Goal: Task Accomplishment & Management: Manage account settings

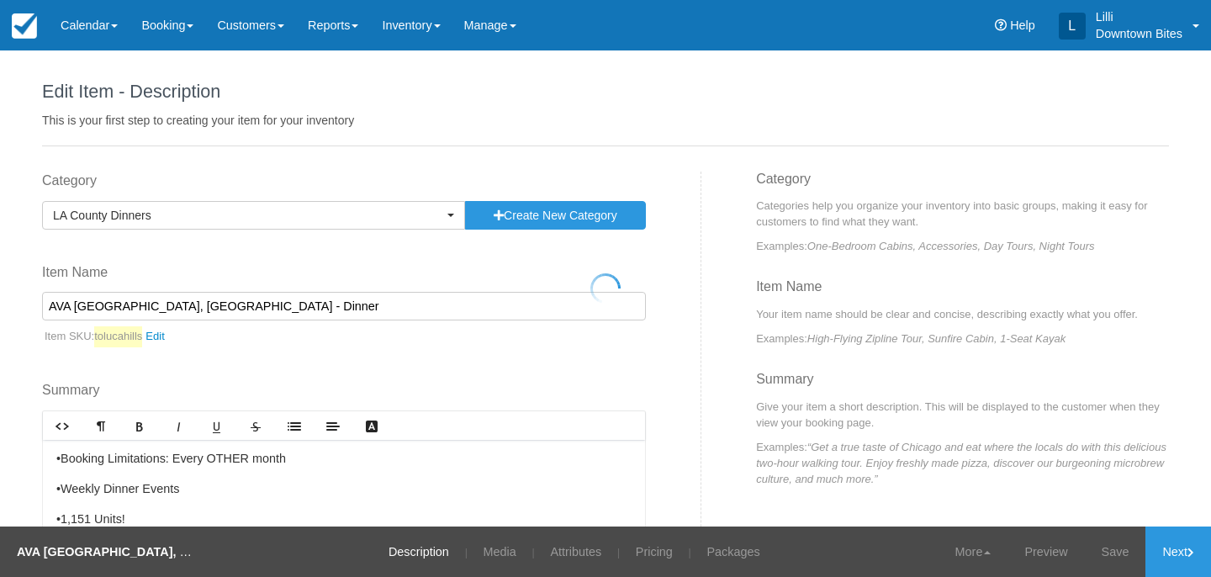
click at [88, 20] on div at bounding box center [605, 288] width 1211 height 577
click at [93, 29] on link "Calendar" at bounding box center [89, 25] width 81 height 50
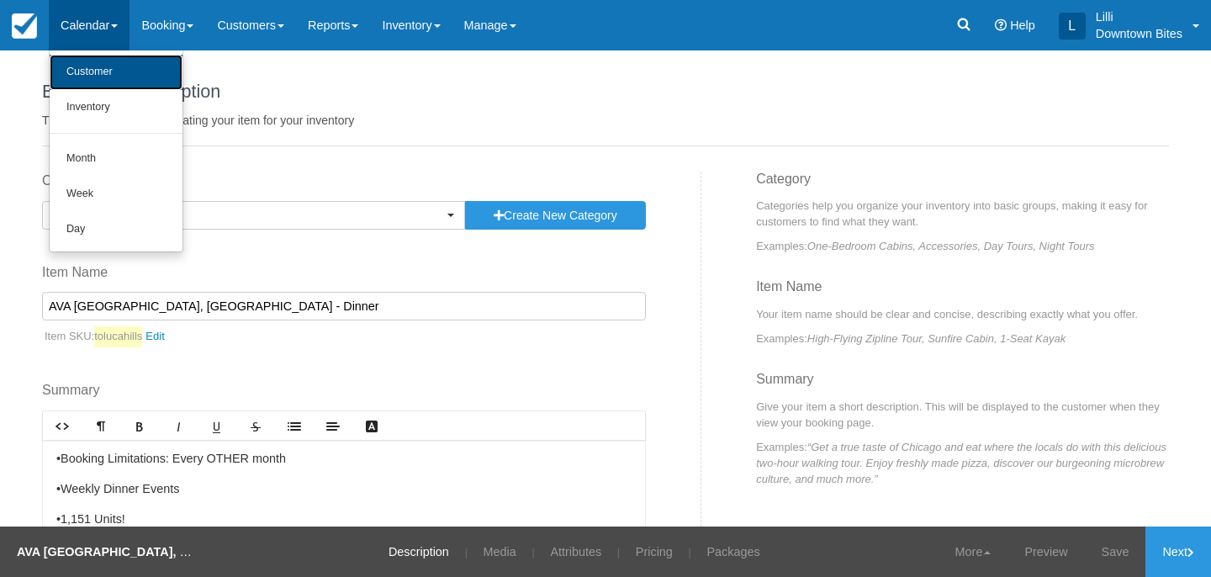
click at [98, 71] on link "Customer" at bounding box center [116, 72] width 133 height 35
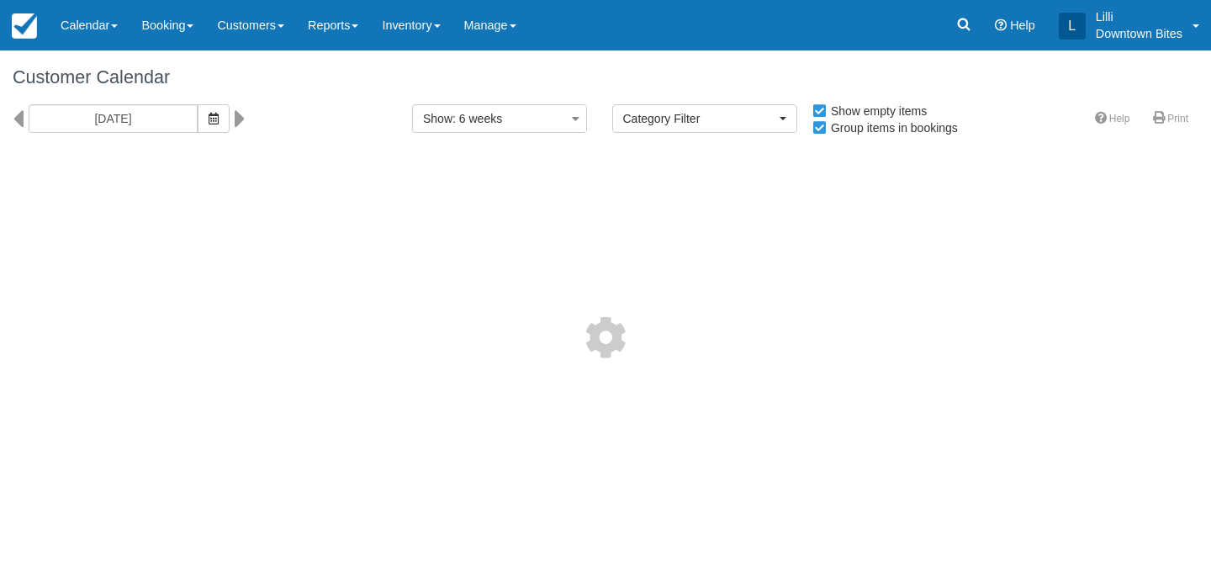
select select
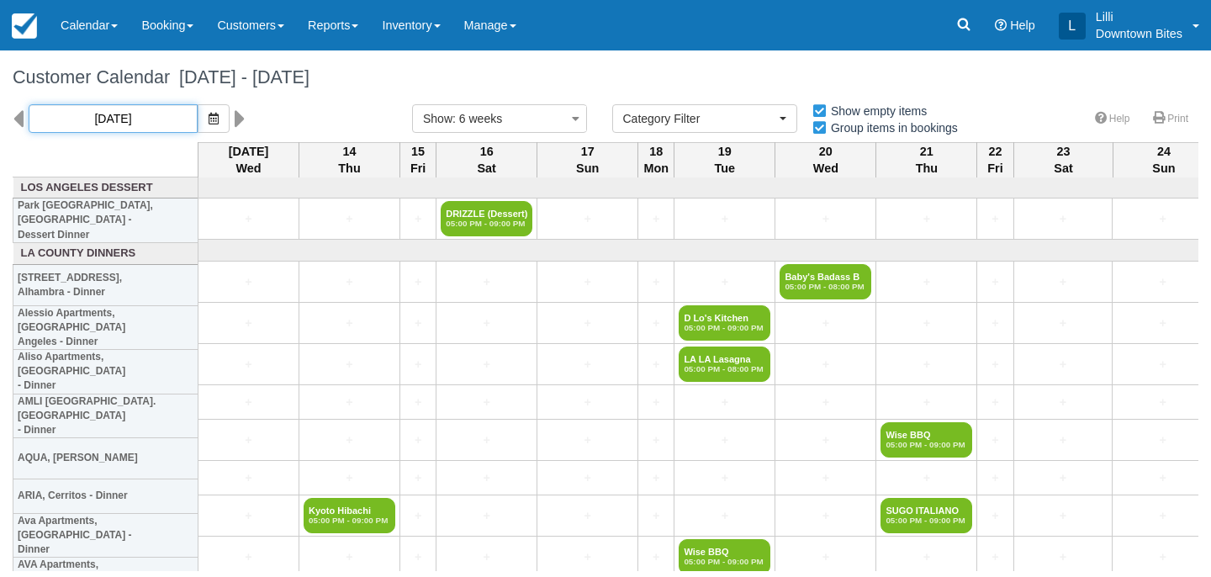
click at [134, 118] on input "08/13/25" at bounding box center [113, 118] width 169 height 29
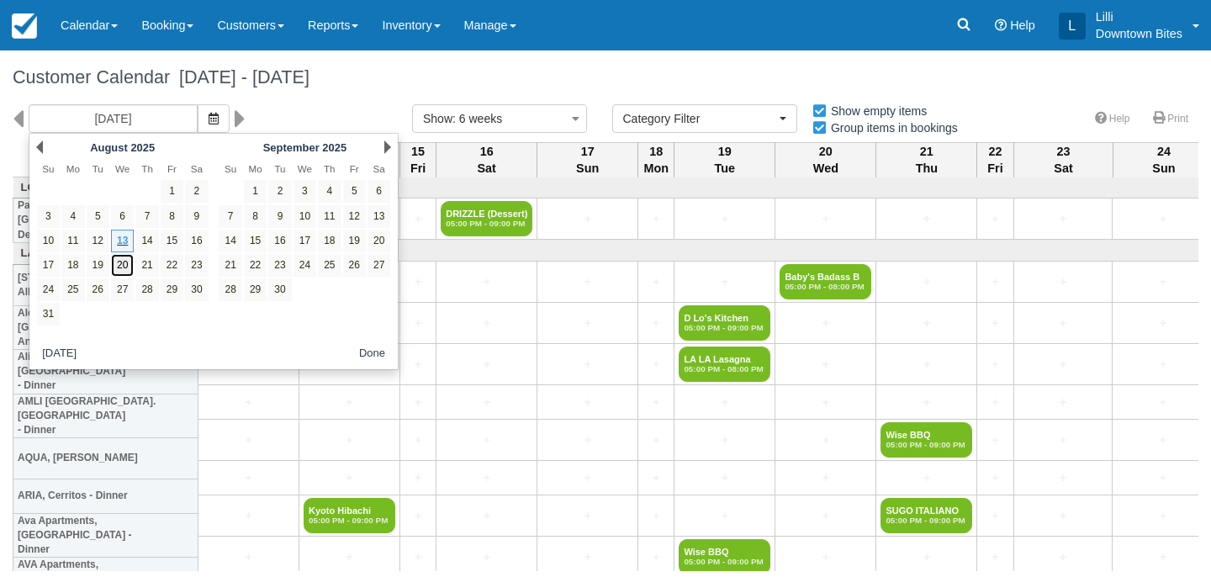
click at [121, 272] on link "20" at bounding box center [122, 265] width 23 height 23
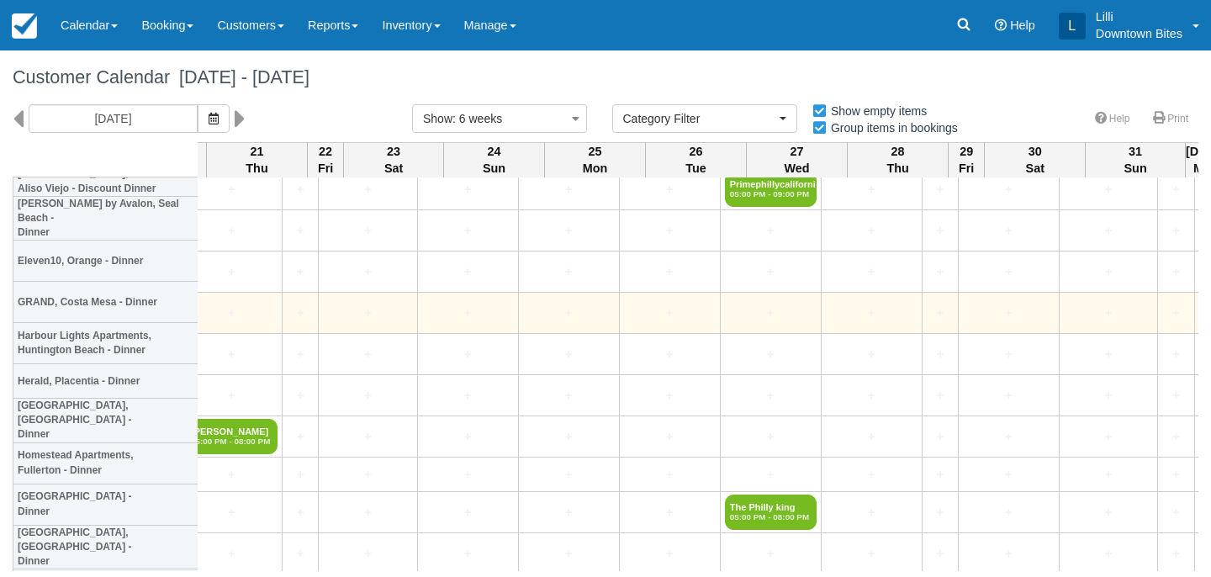
scroll to position [3301, 0]
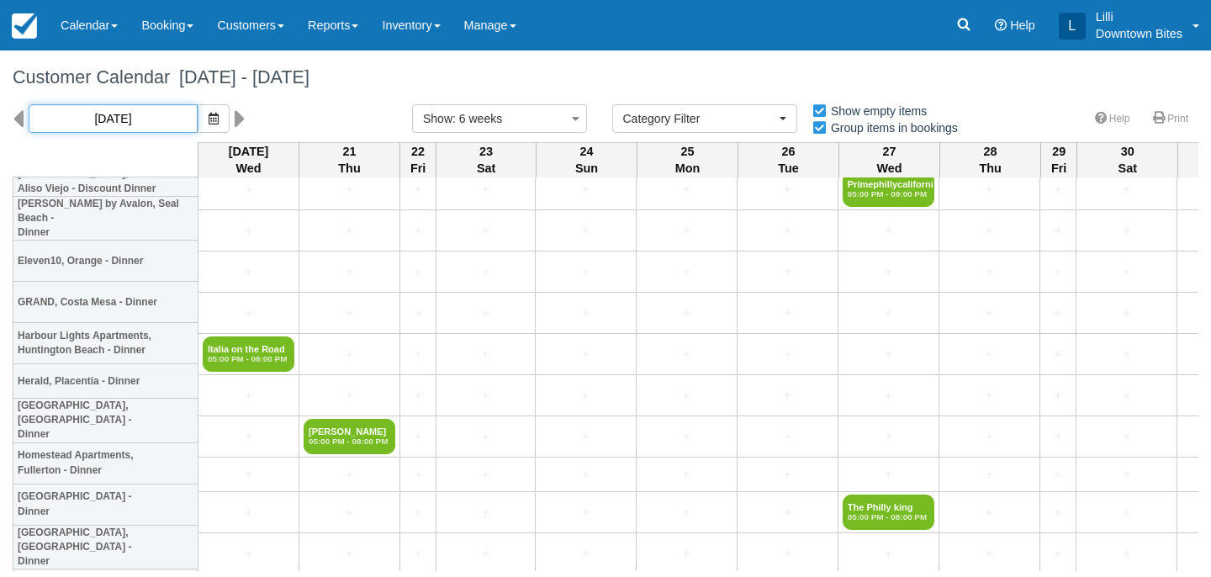
click at [138, 118] on input "08/20/25" at bounding box center [113, 118] width 169 height 29
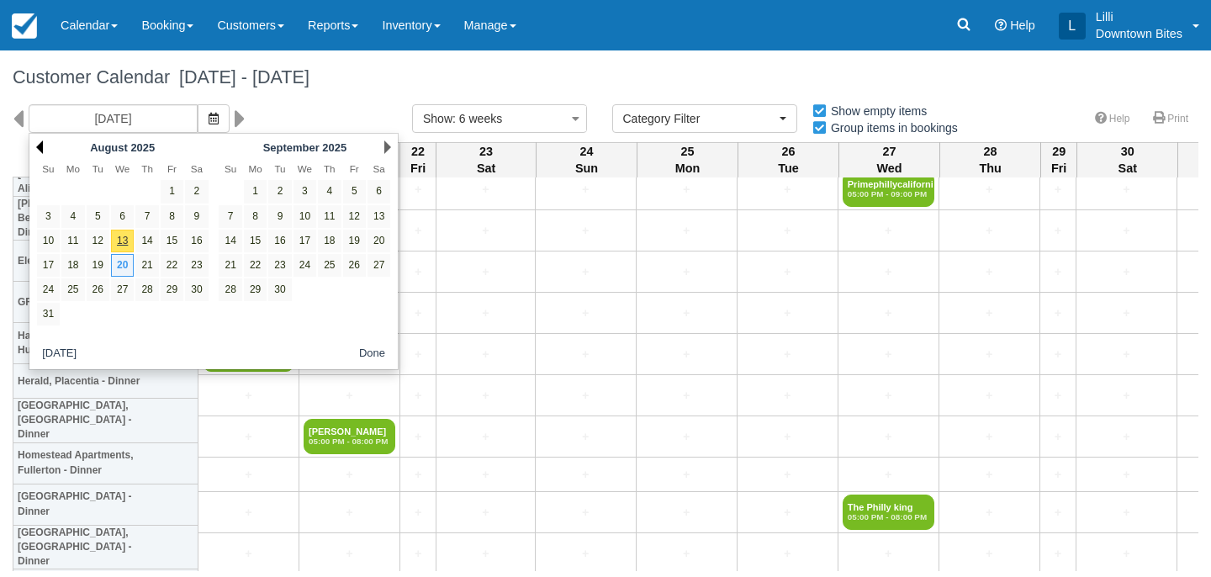
click at [38, 145] on link "Prev" at bounding box center [39, 146] width 7 height 13
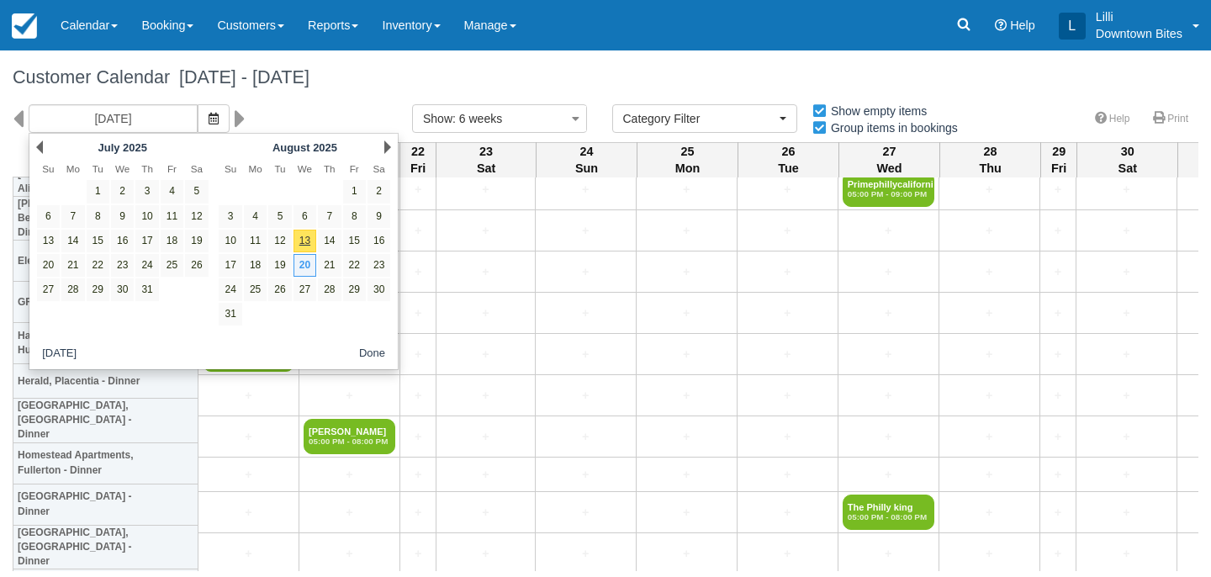
click at [38, 145] on link "Prev" at bounding box center [39, 146] width 7 height 13
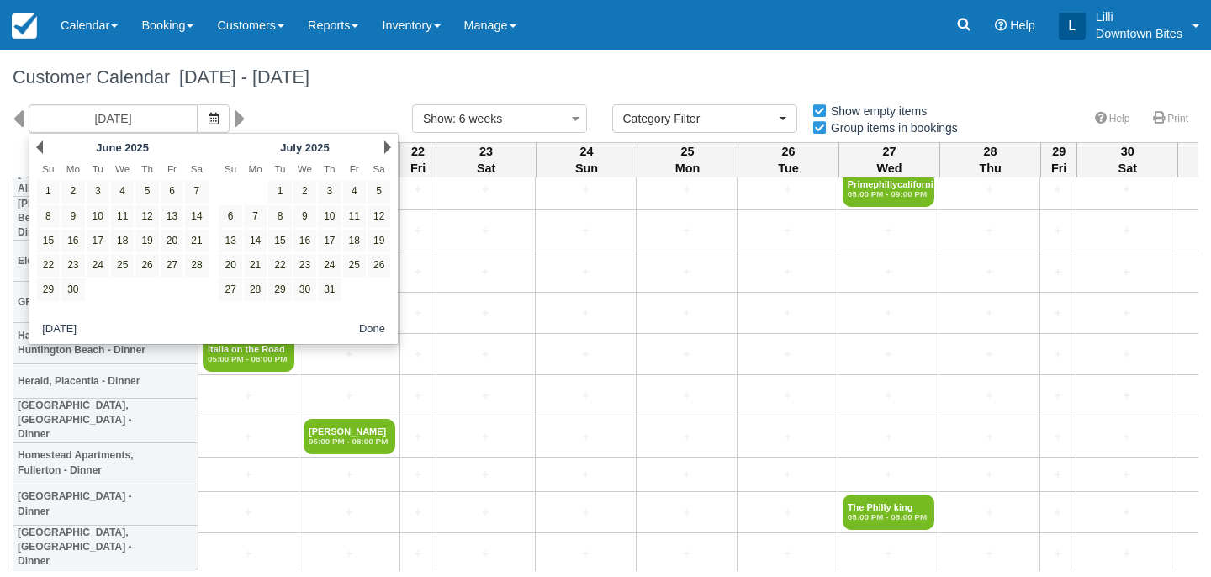
click at [38, 145] on link "Prev" at bounding box center [39, 146] width 7 height 13
click at [123, 237] on link "16" at bounding box center [122, 241] width 23 height 23
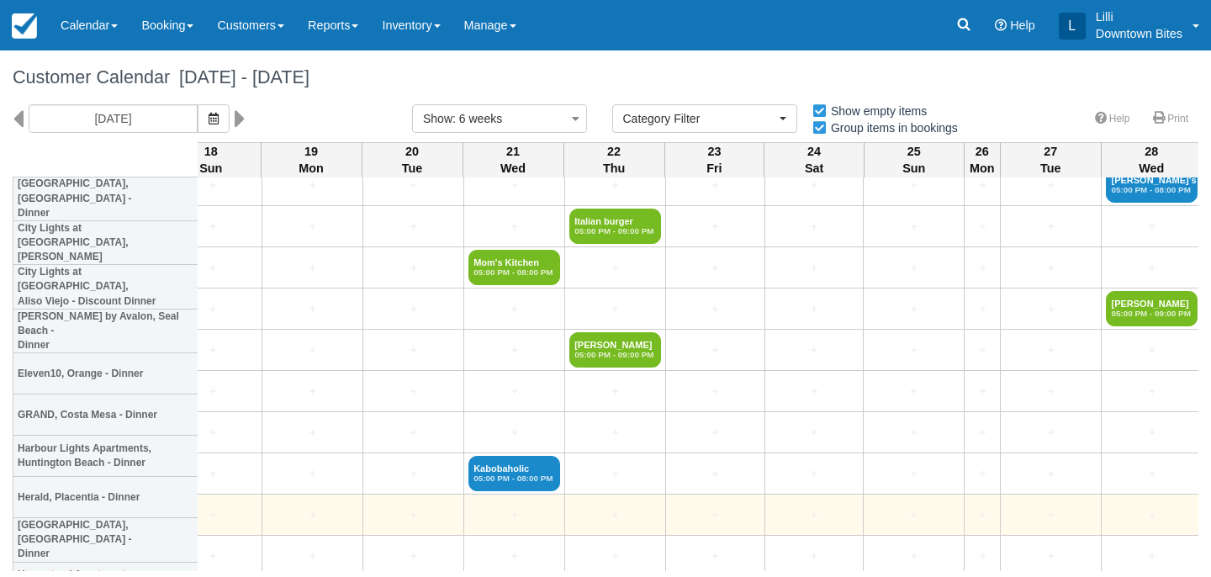
scroll to position [3175, 3062]
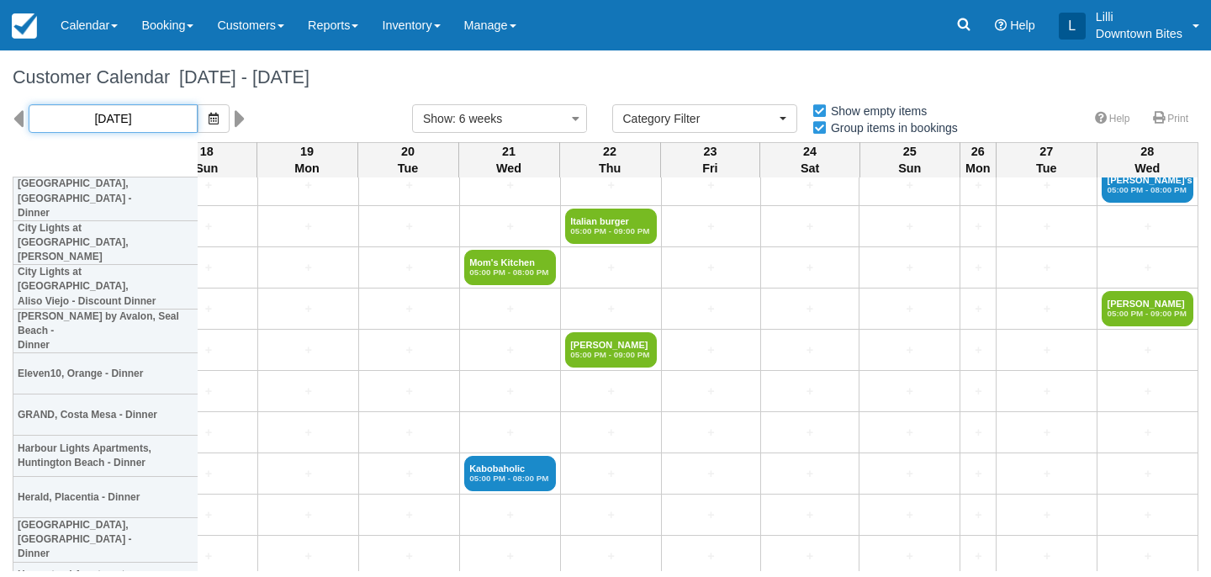
click at [114, 114] on input "04/16/25" at bounding box center [113, 118] width 169 height 29
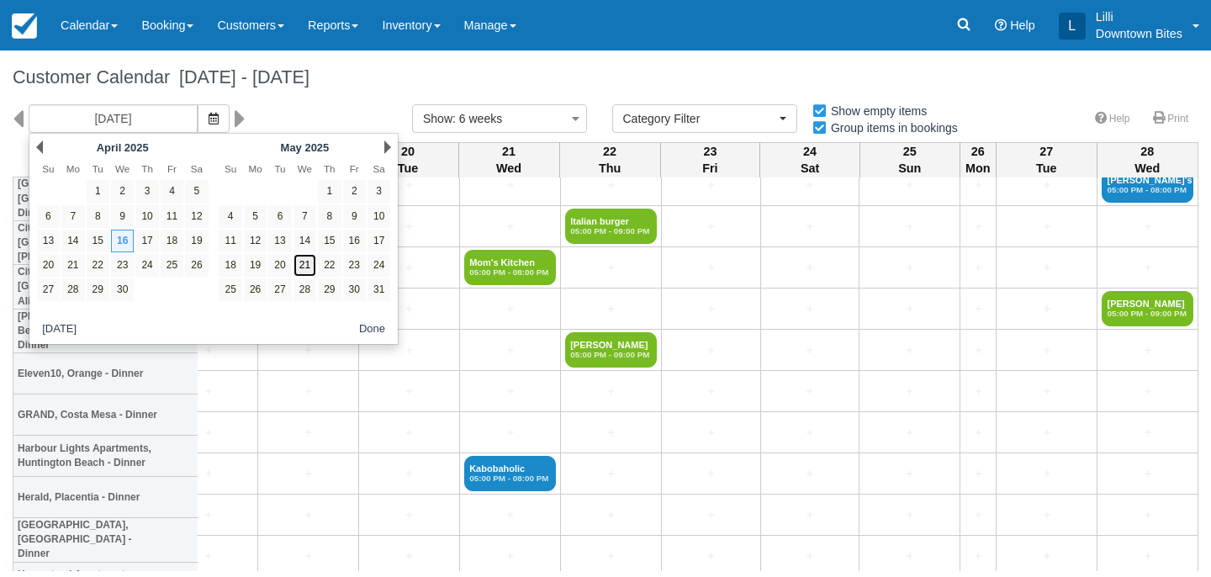
click at [306, 267] on link "21" at bounding box center [304, 265] width 23 height 23
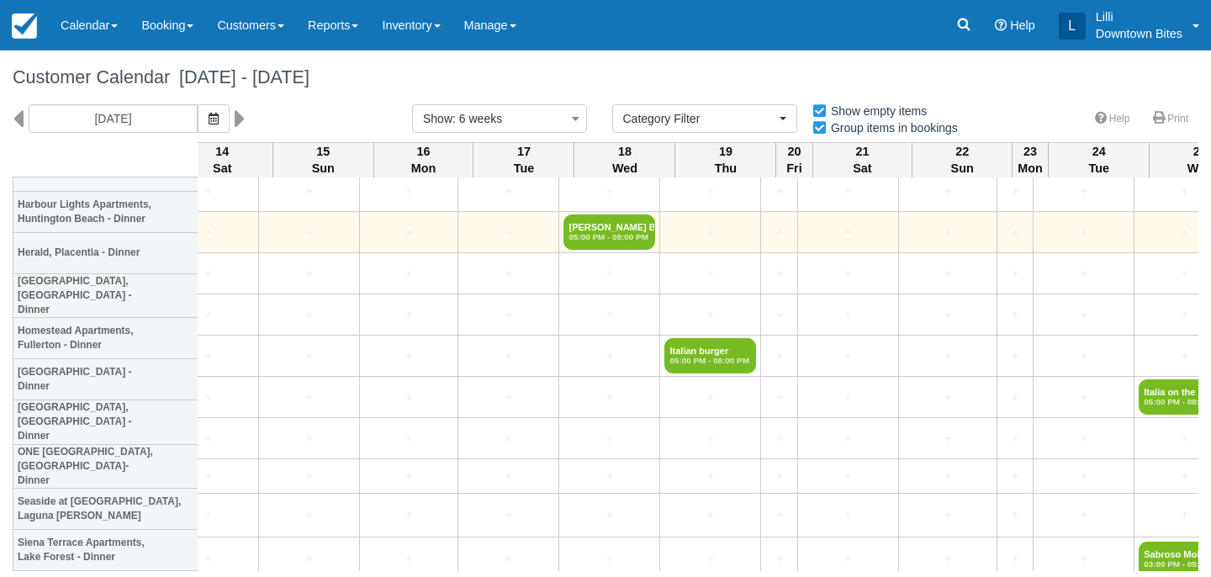
scroll to position [3492, 2217]
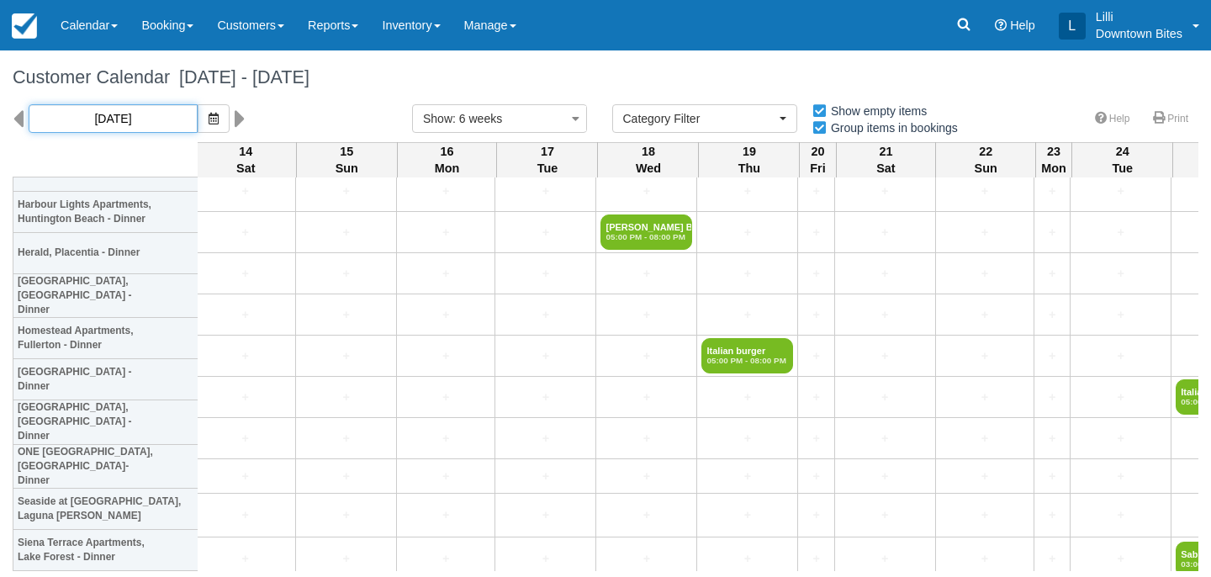
click at [135, 118] on input "05/21/25" at bounding box center [113, 118] width 169 height 29
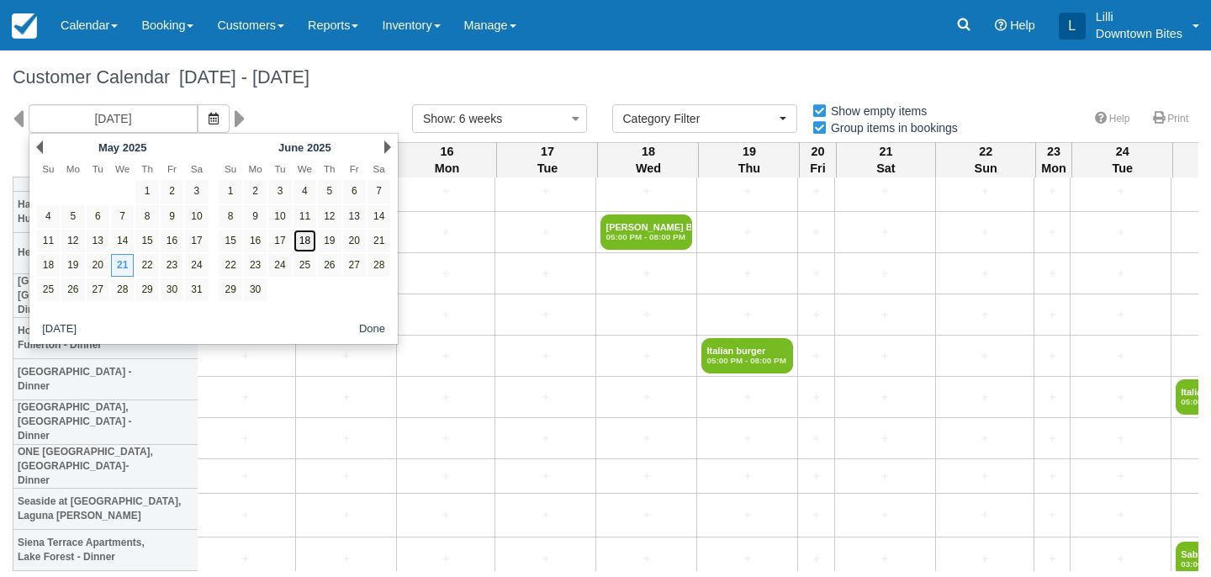
click at [304, 238] on link "18" at bounding box center [304, 241] width 23 height 23
type input "06/18/25"
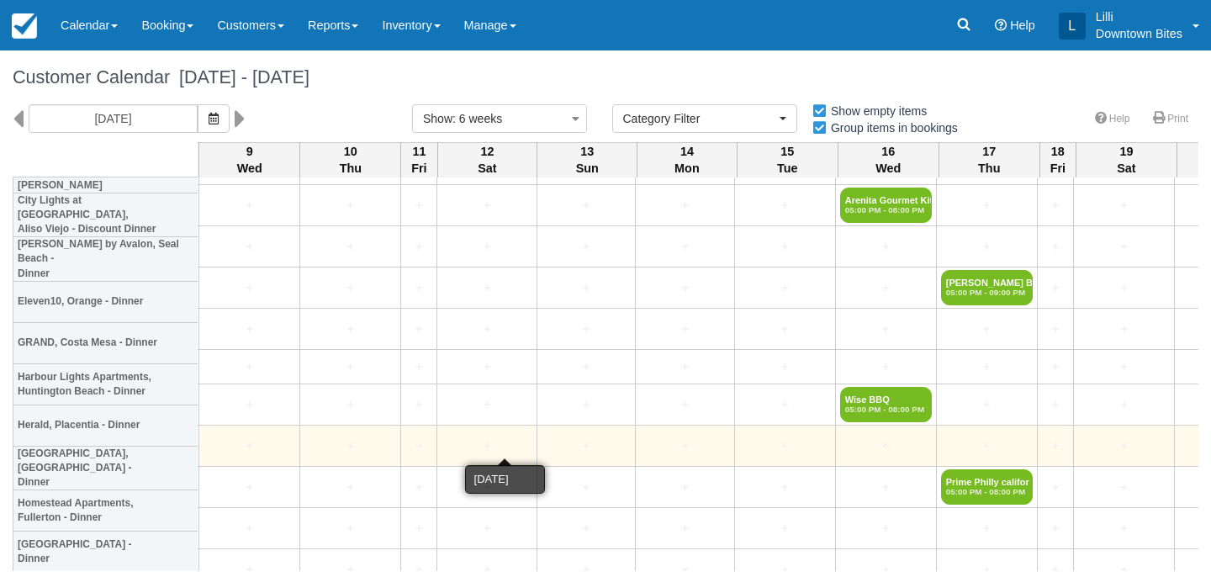
scroll to position [3307, 1792]
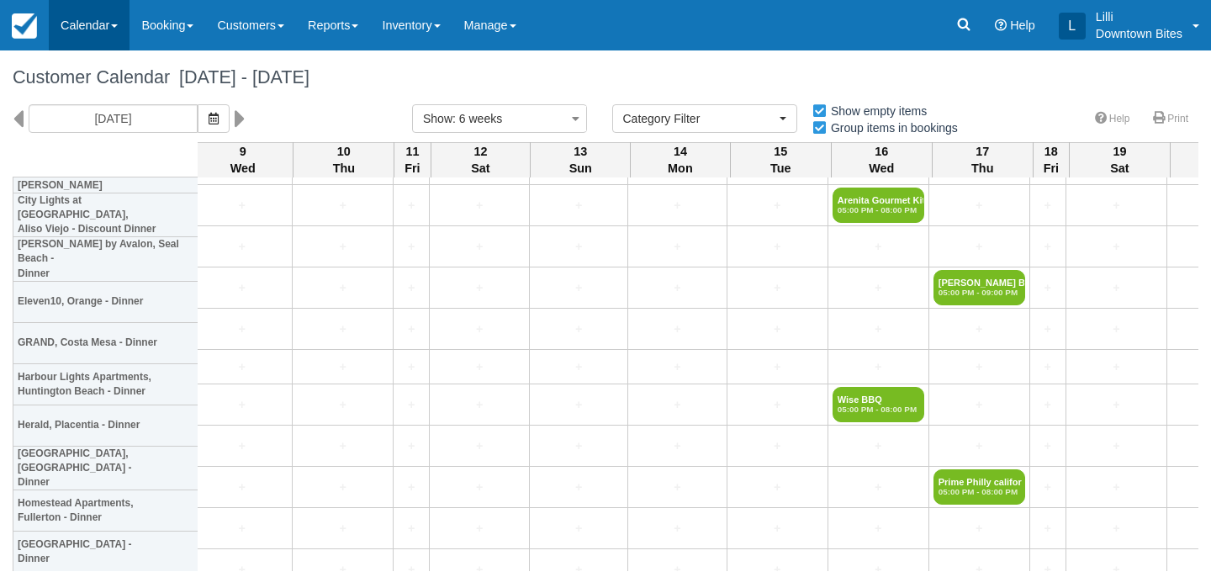
click at [71, 28] on link "Calendar" at bounding box center [89, 25] width 81 height 50
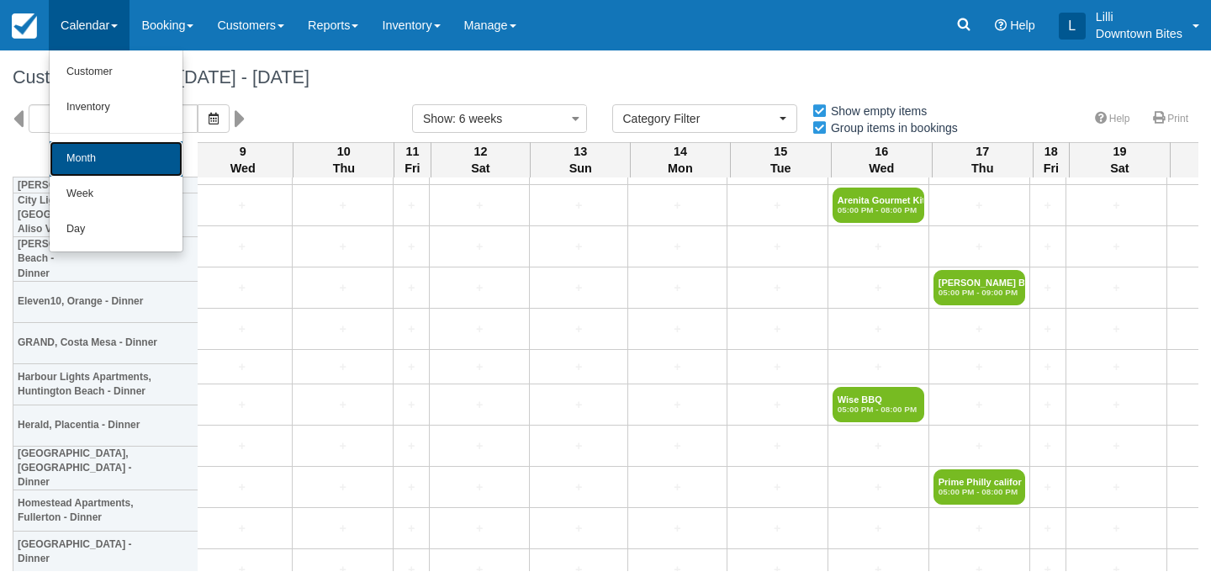
click at [113, 156] on link "Month" at bounding box center [116, 158] width 133 height 35
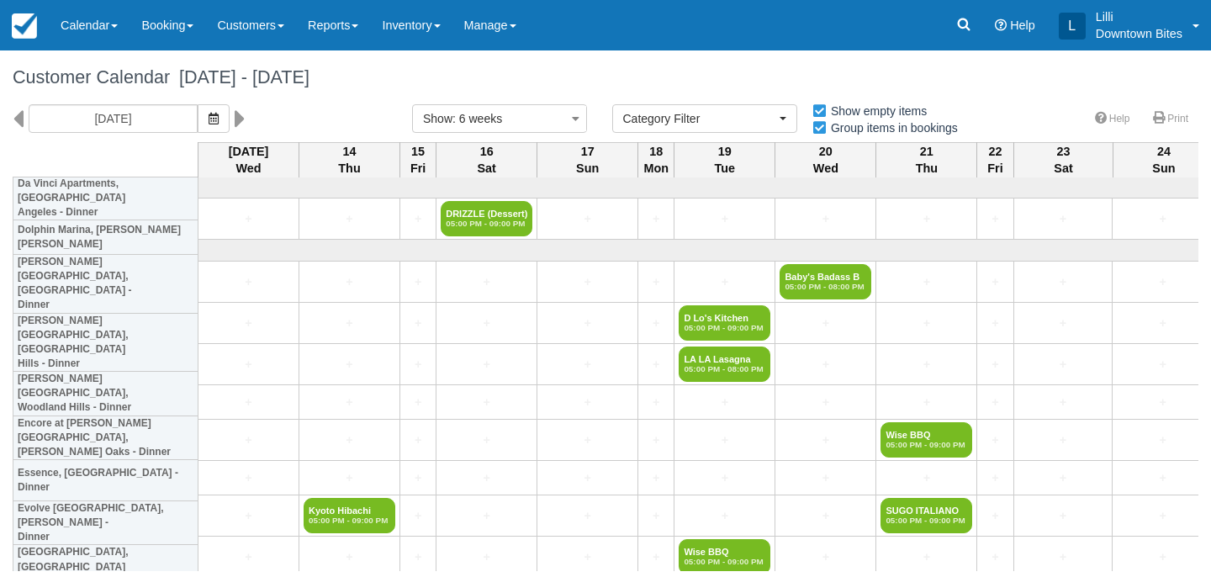
select select
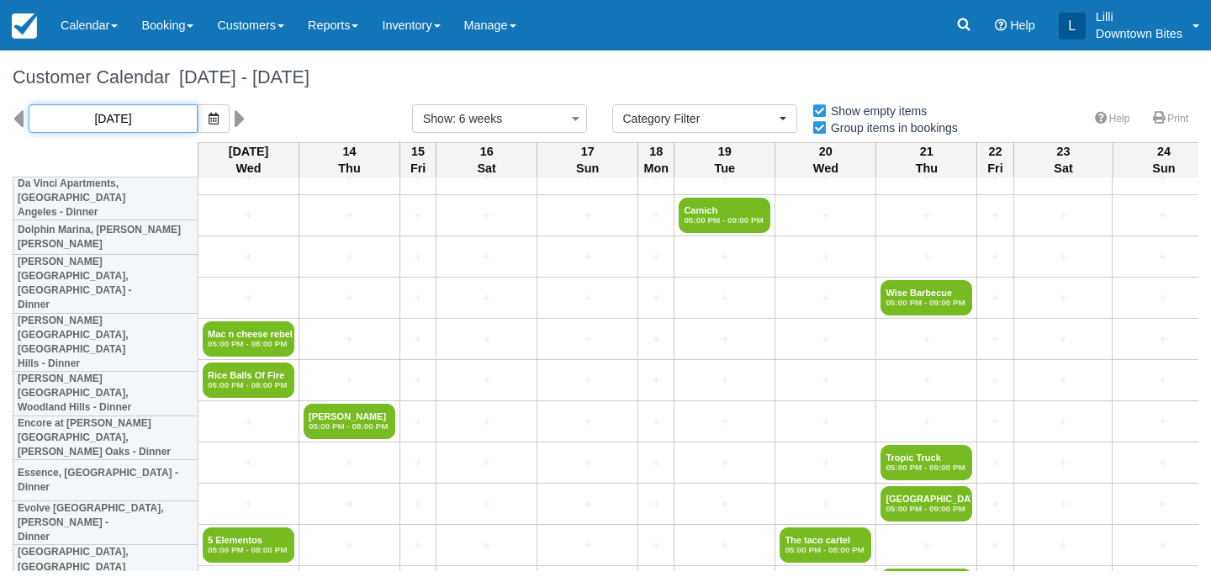
click at [124, 107] on input "08/13/25" at bounding box center [113, 118] width 169 height 29
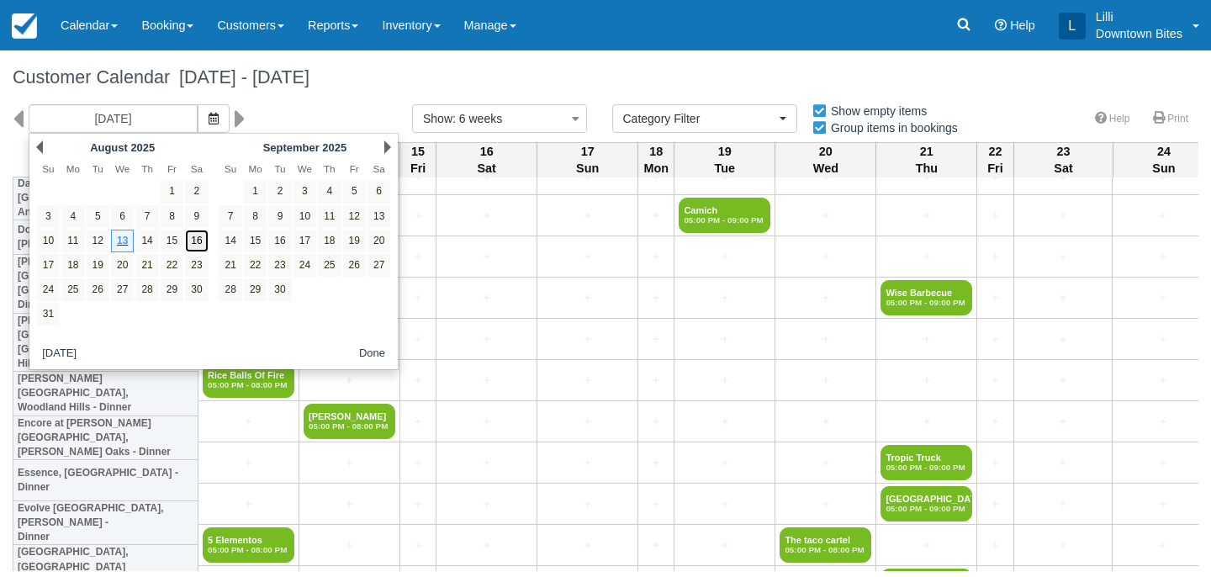
click at [198, 245] on link "16" at bounding box center [196, 241] width 23 height 23
type input "08/16/25"
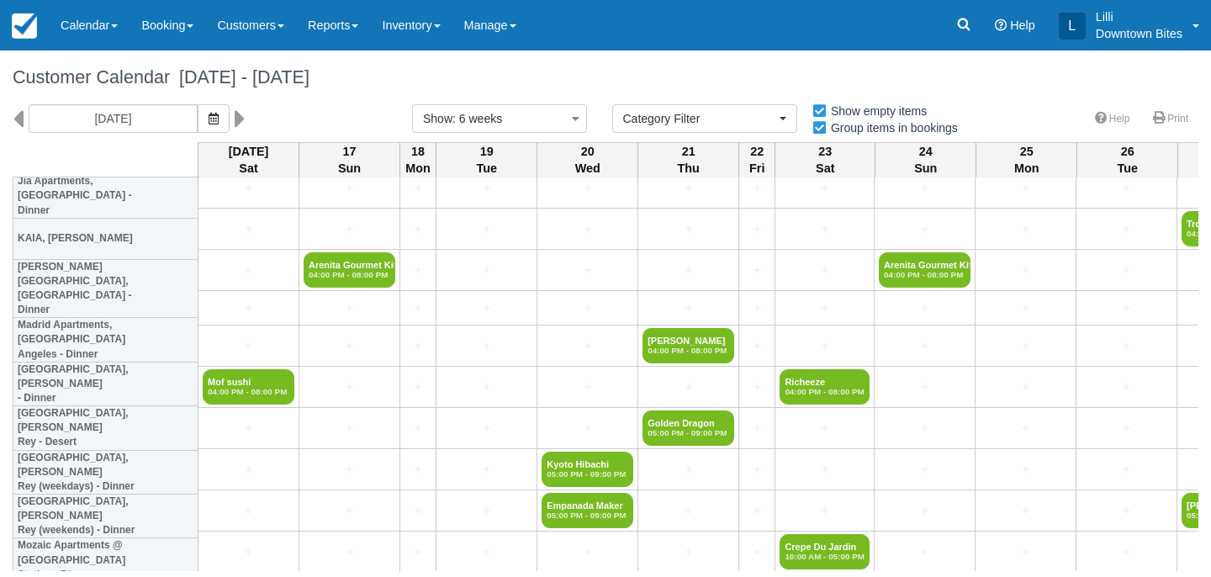
scroll to position [1388, 0]
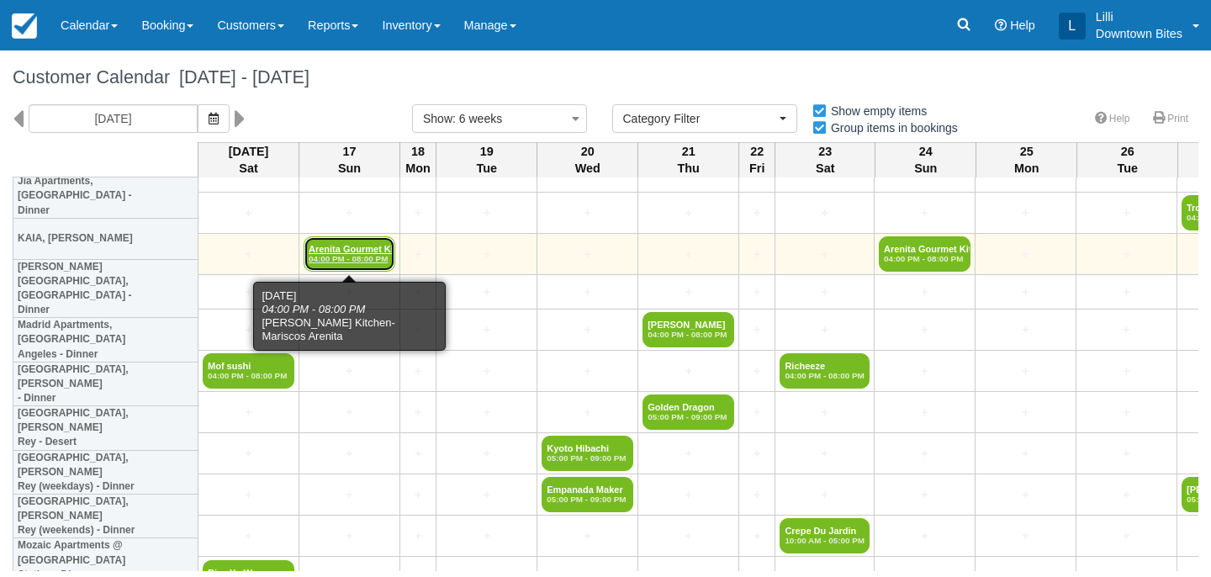
click at [366, 251] on link "Arenita Gourmet Kitc 04:00 PM - 08:00 PM" at bounding box center [350, 253] width 92 height 35
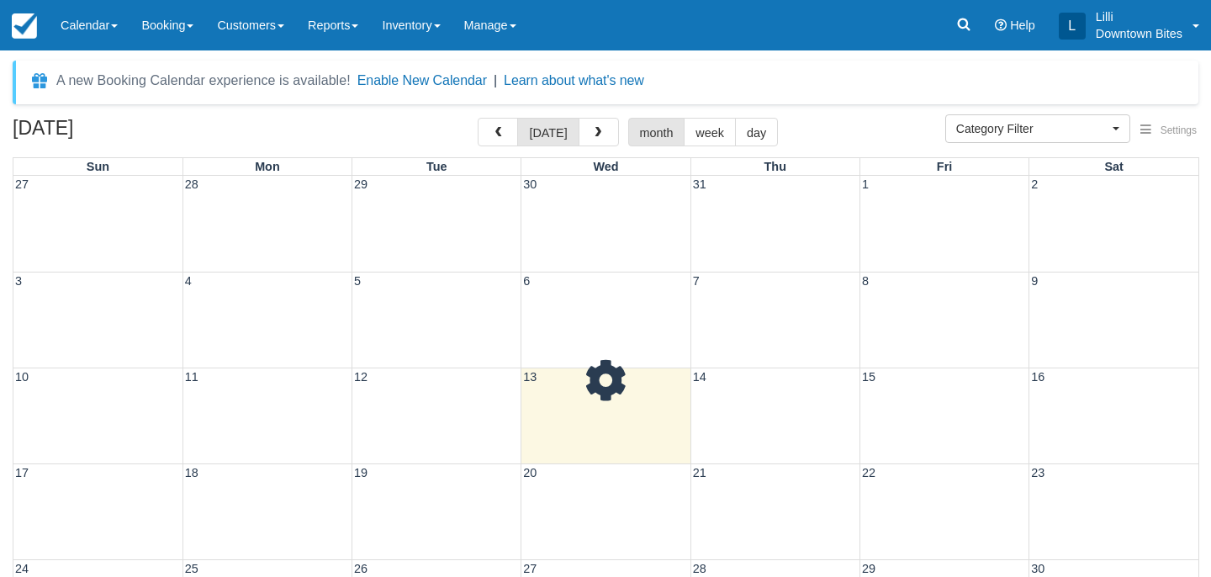
select select
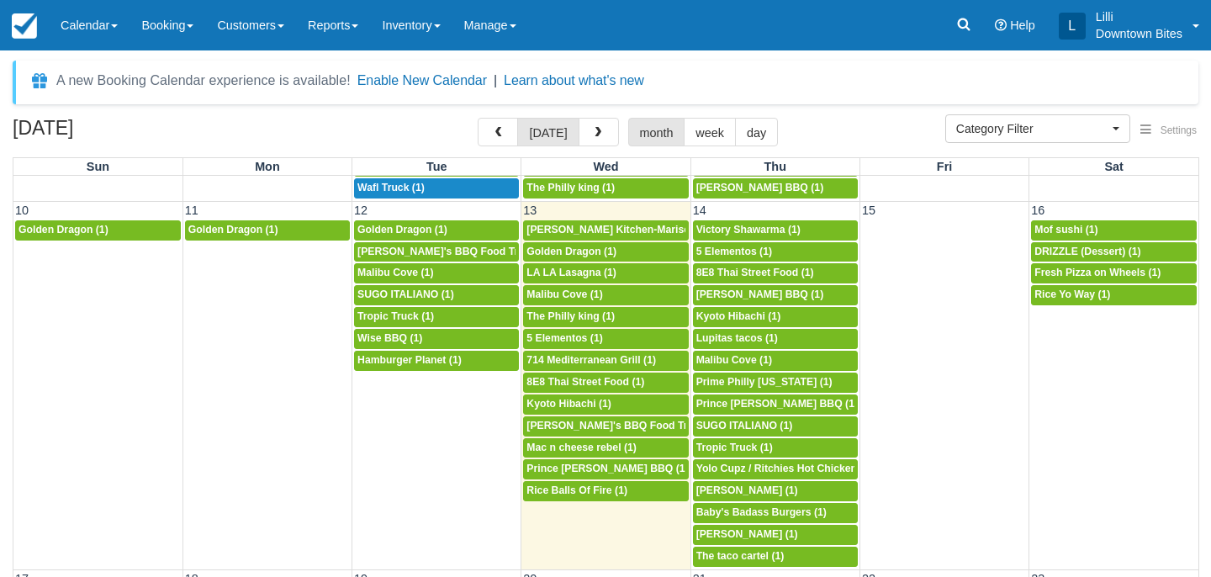
scroll to position [516, 0]
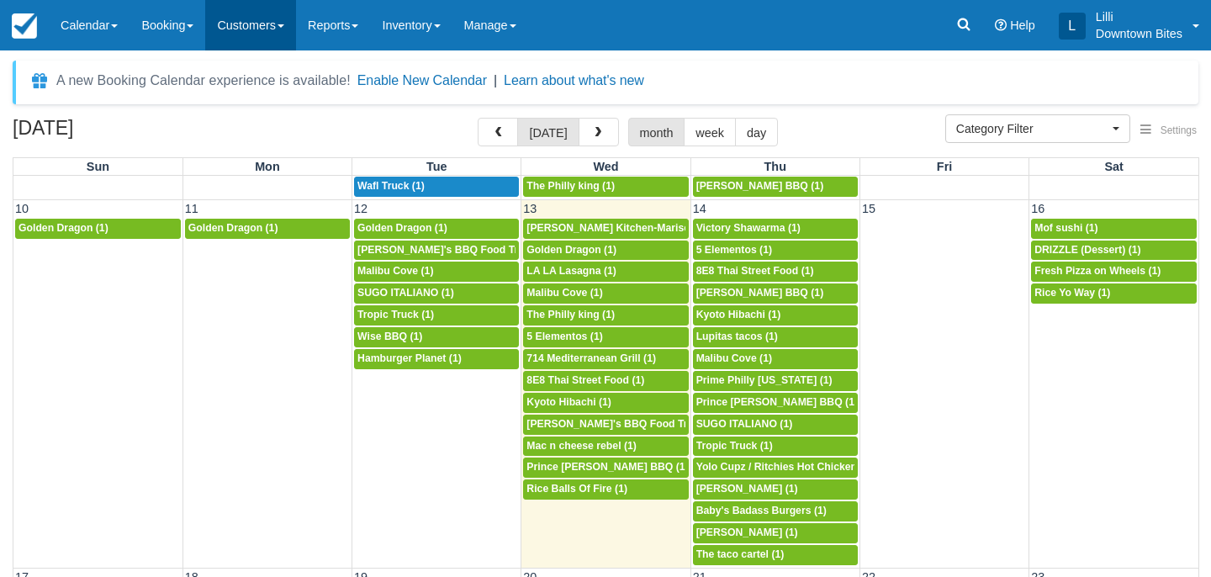
click at [279, 31] on link "Customers" at bounding box center [250, 25] width 91 height 50
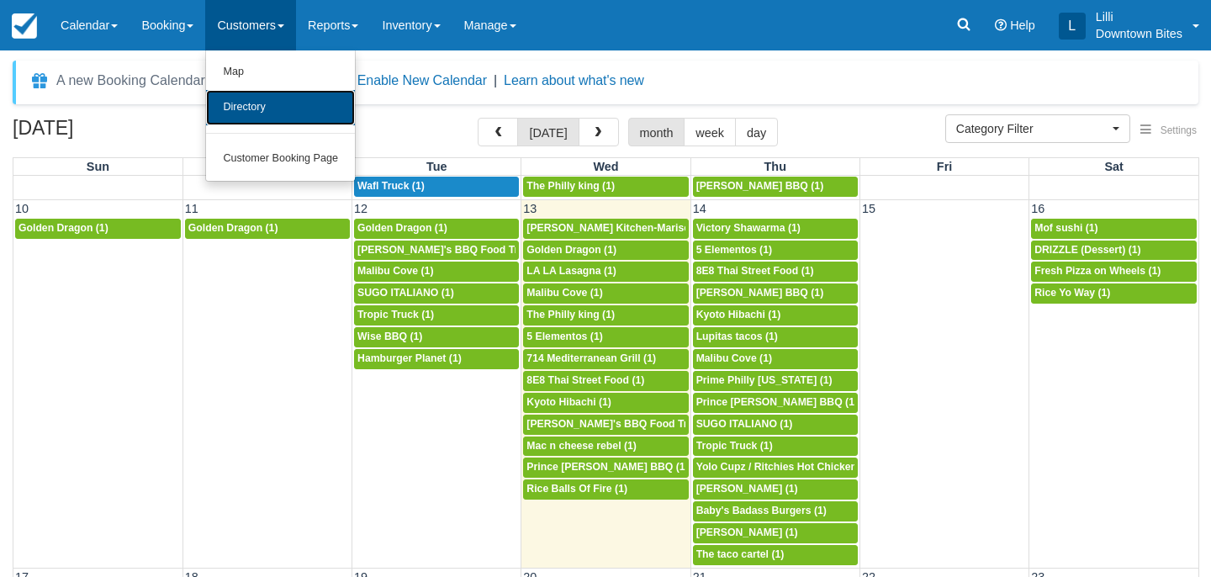
click at [278, 110] on link "Directory" at bounding box center [280, 107] width 149 height 35
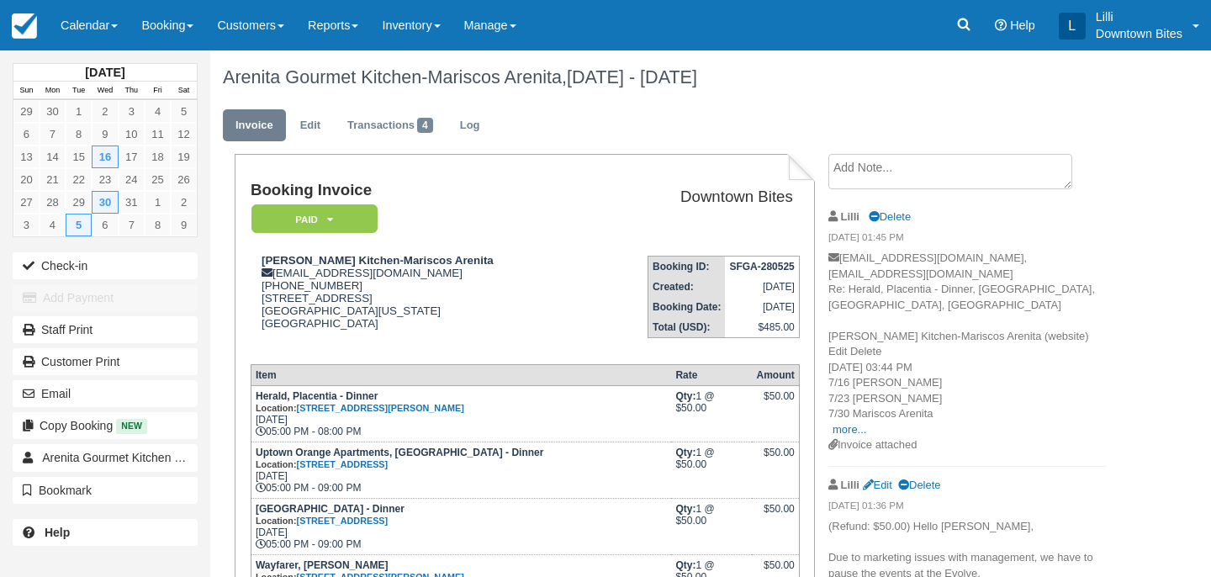
click at [881, 172] on textarea at bounding box center [950, 171] width 244 height 35
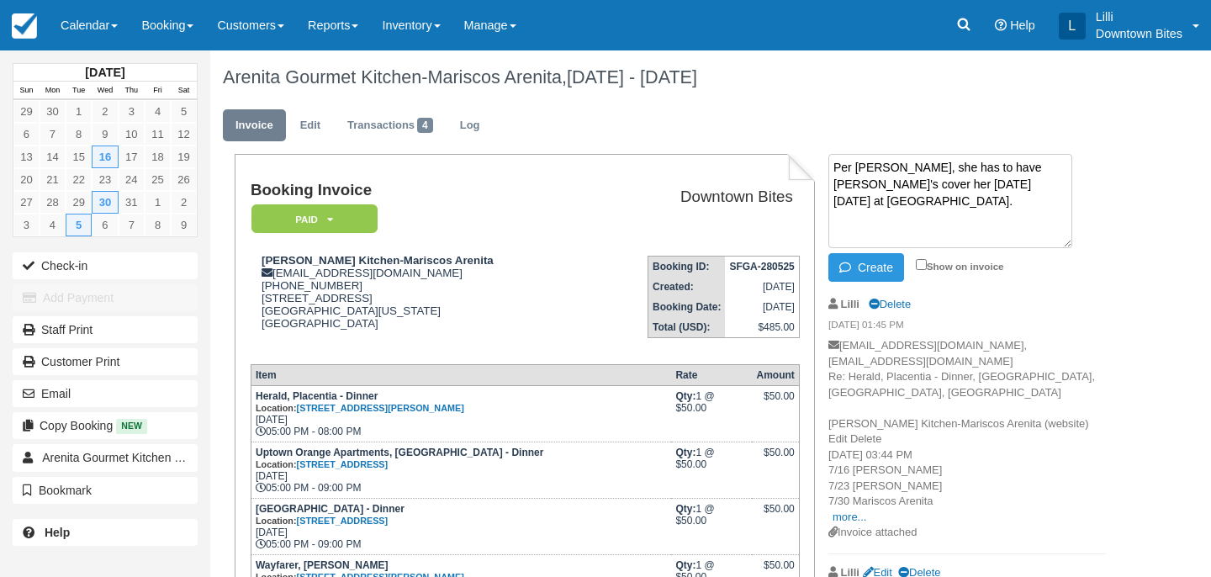
click at [916, 188] on textarea "Per [PERSON_NAME], she has to have [PERSON_NAME]'s cover her [DATE][DATE] at [G…" at bounding box center [950, 201] width 244 height 94
drag, startPoint x: 1032, startPoint y: 197, endPoint x: 820, endPoint y: 171, distance: 213.5
type textarea "Per [PERSON_NAME], she has to have [PERSON_NAME]'s cover her [DATE][DATE] at [G…"
click at [920, 265] on input "Show on invoice" at bounding box center [921, 264] width 11 height 11
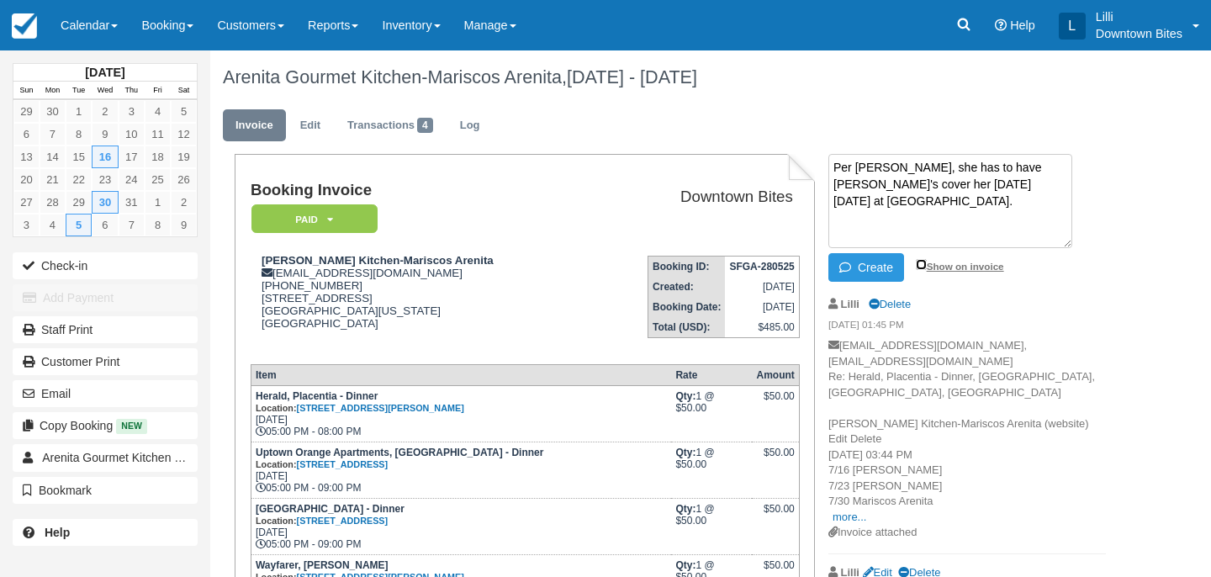
checkbox input "true"
click at [863, 261] on button "Create" at bounding box center [866, 267] width 76 height 29
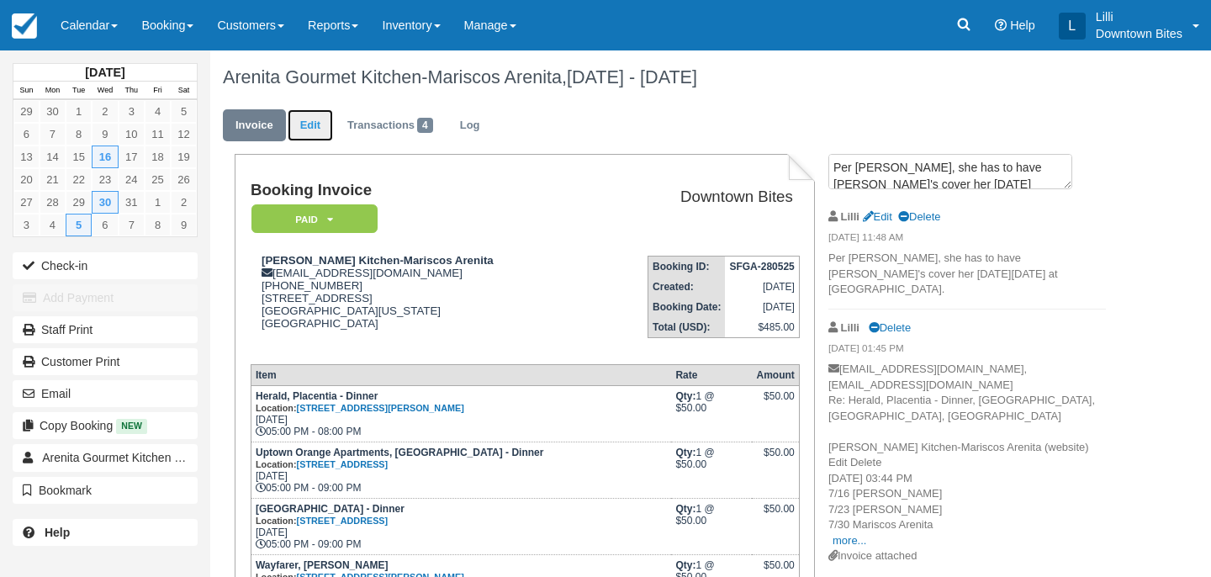
click at [301, 122] on link "Edit" at bounding box center [310, 125] width 45 height 33
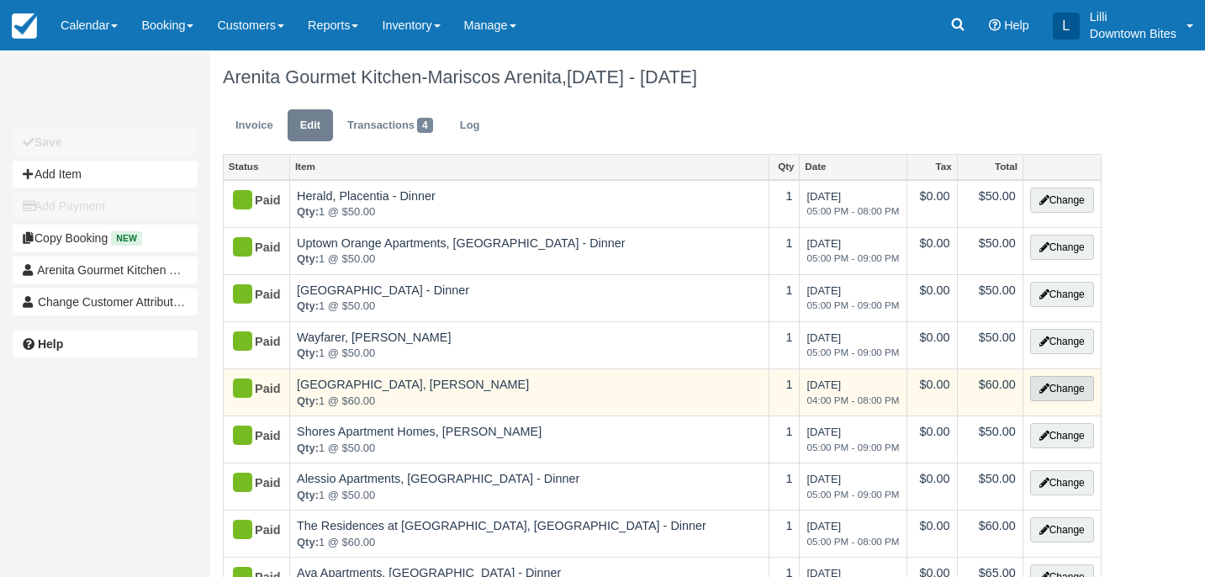
click at [1074, 387] on button "Change" at bounding box center [1062, 388] width 64 height 25
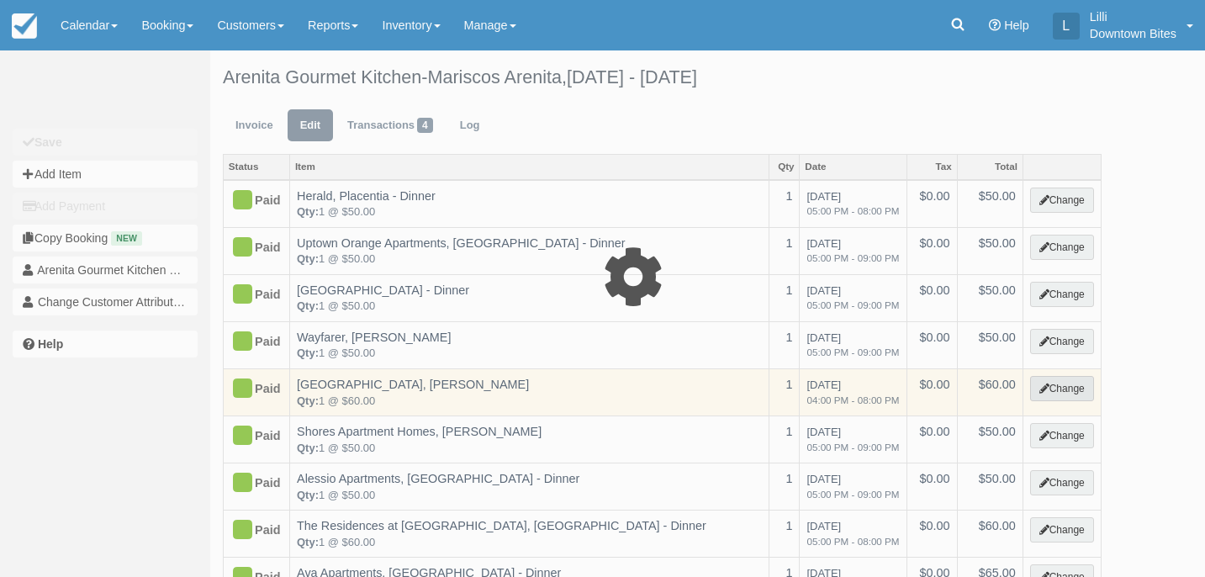
select select "2"
type input "60.00"
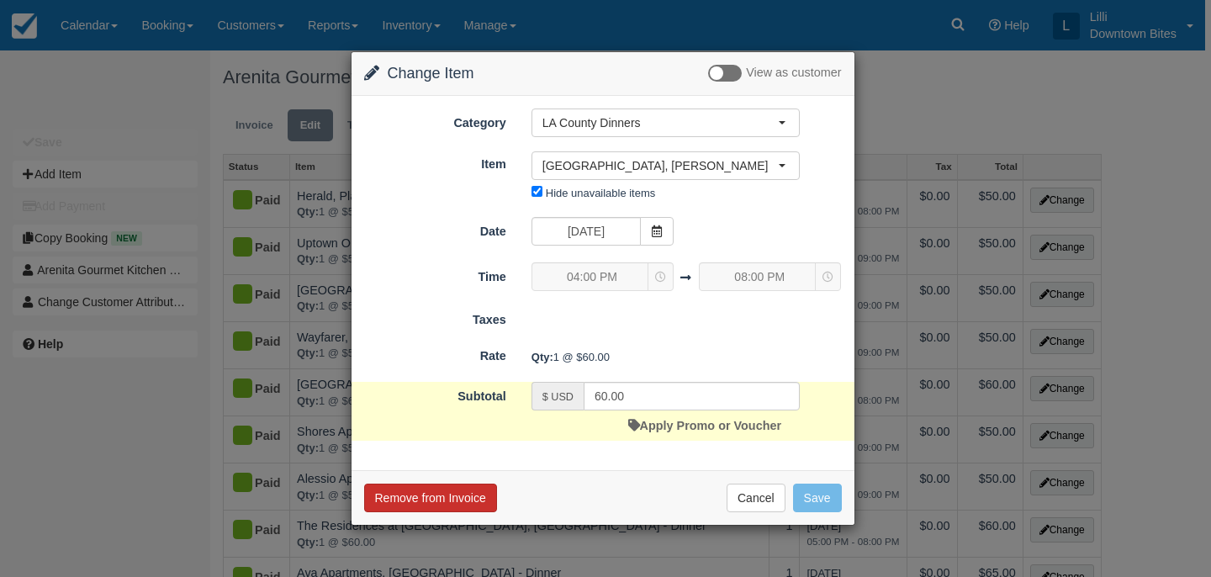
click at [408, 494] on button "Remove from Invoice" at bounding box center [430, 497] width 133 height 29
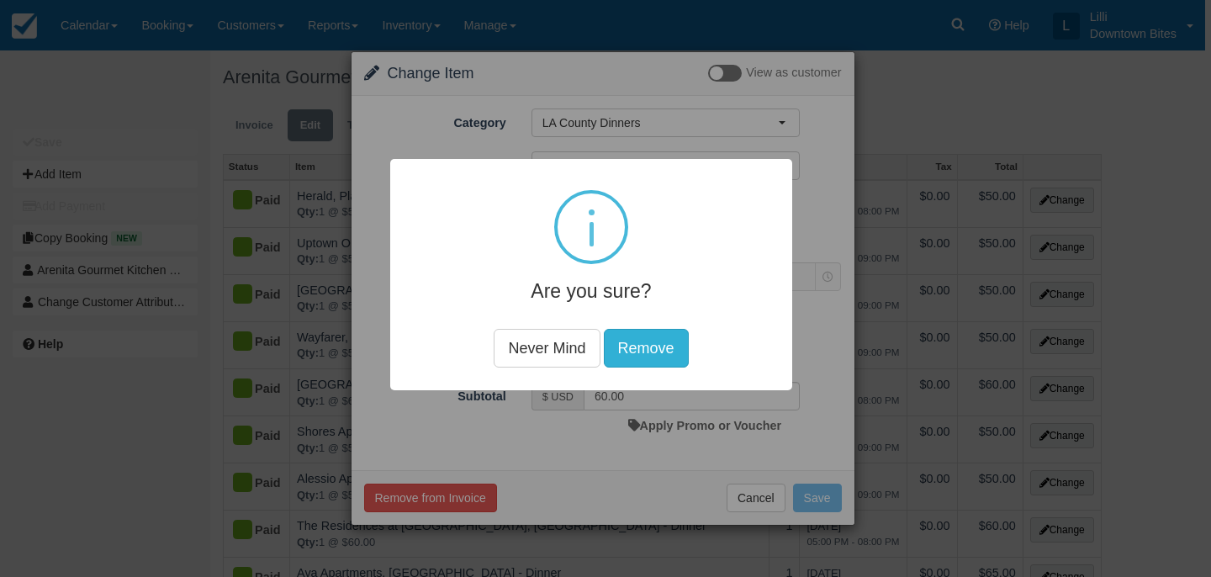
click at [631, 350] on button "Remove" at bounding box center [646, 348] width 85 height 39
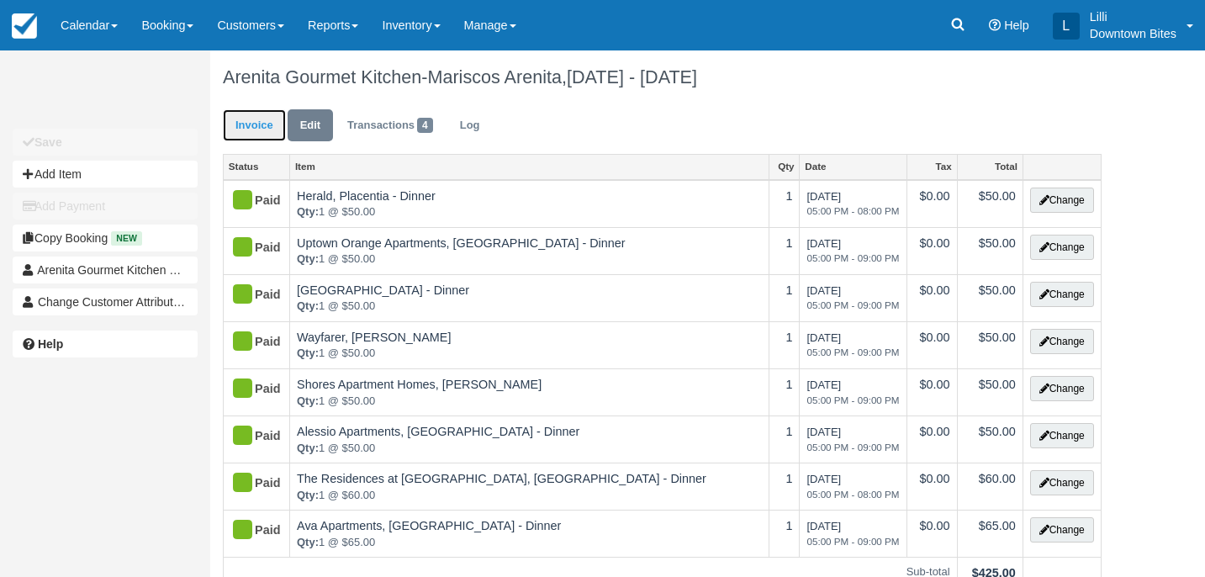
click at [251, 133] on link "Invoice" at bounding box center [254, 125] width 63 height 33
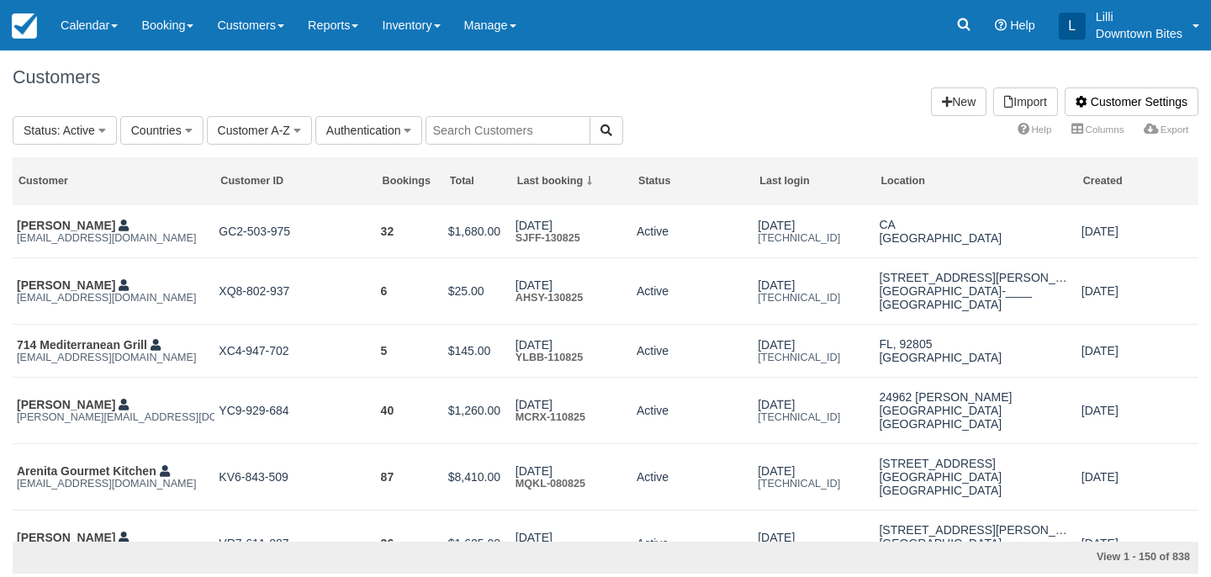
click at [503, 131] on input "text" at bounding box center [507, 130] width 165 height 29
type input "bry"
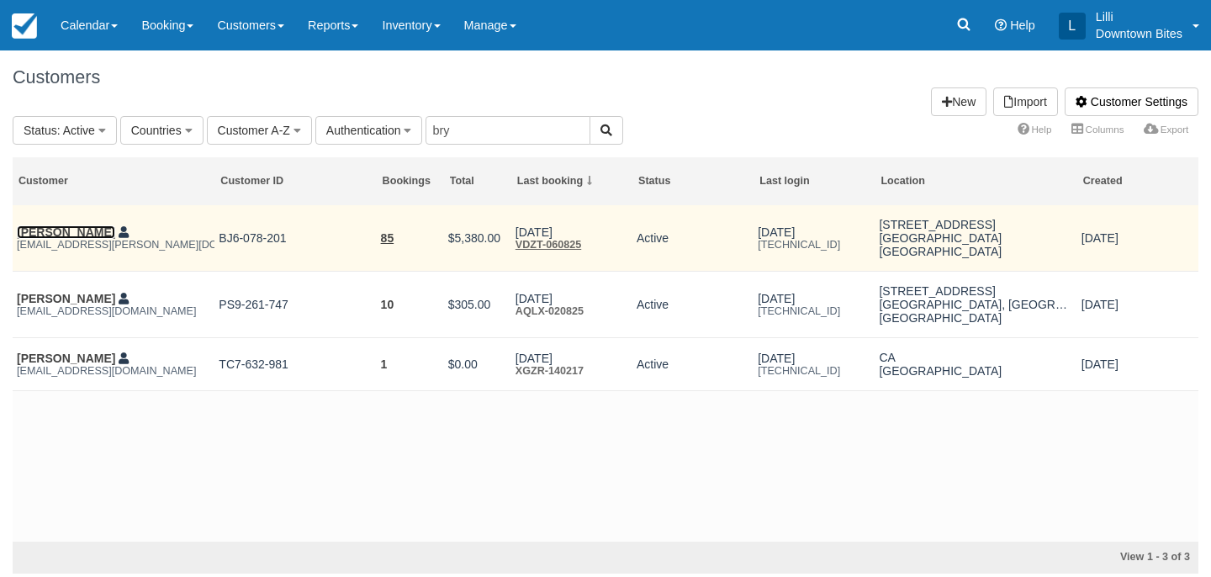
click at [51, 235] on link "[PERSON_NAME]" at bounding box center [66, 231] width 98 height 13
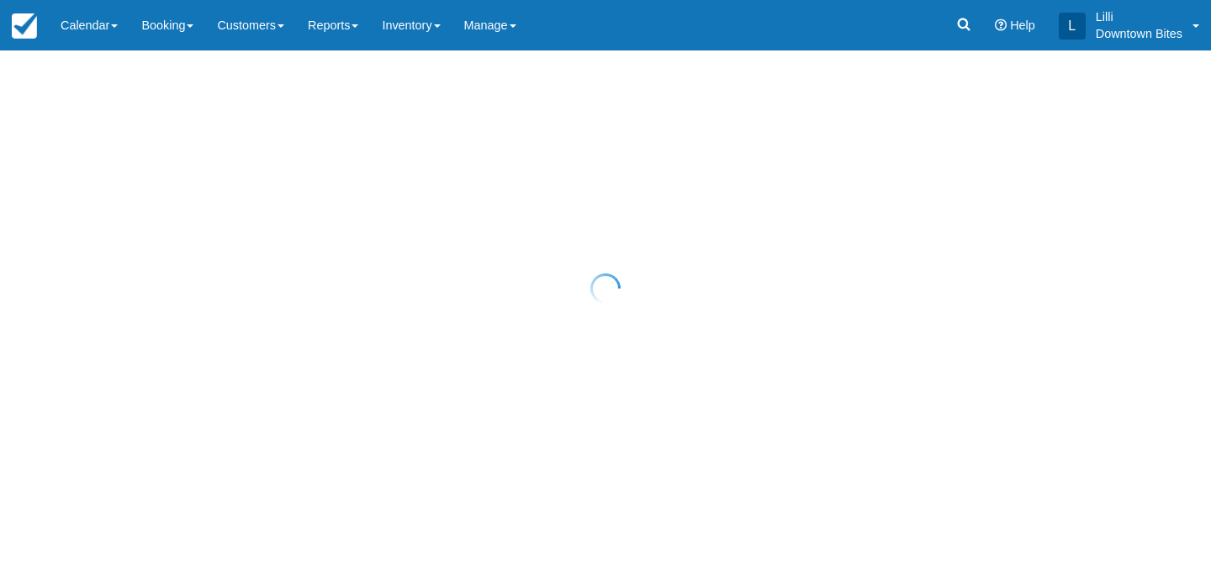
select select "50"
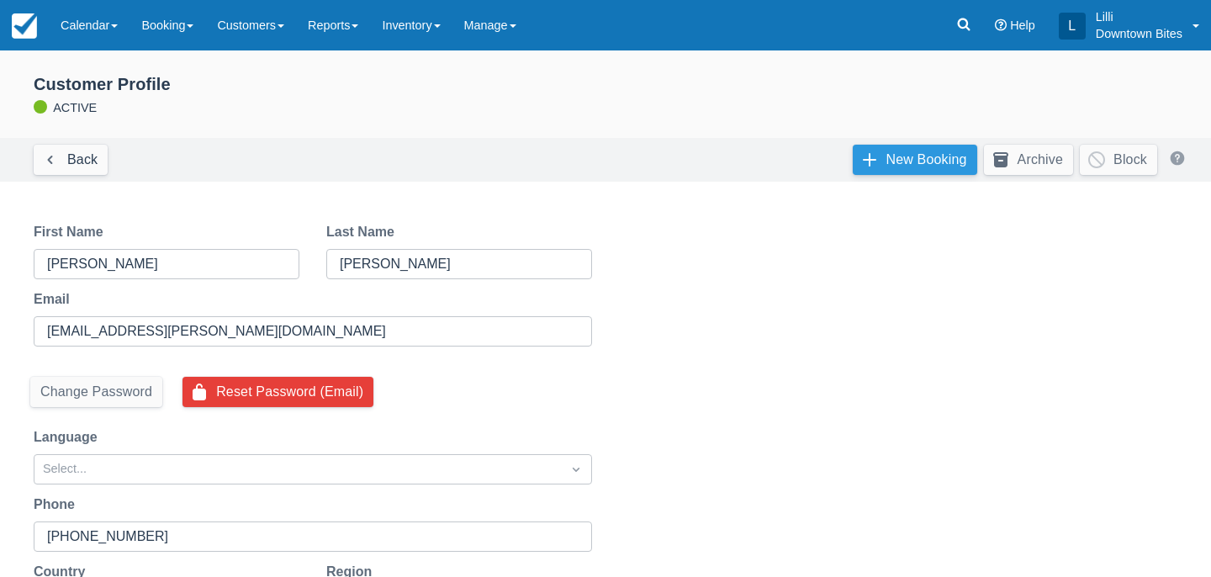
click at [933, 155] on link "New Booking" at bounding box center [914, 160] width 124 height 30
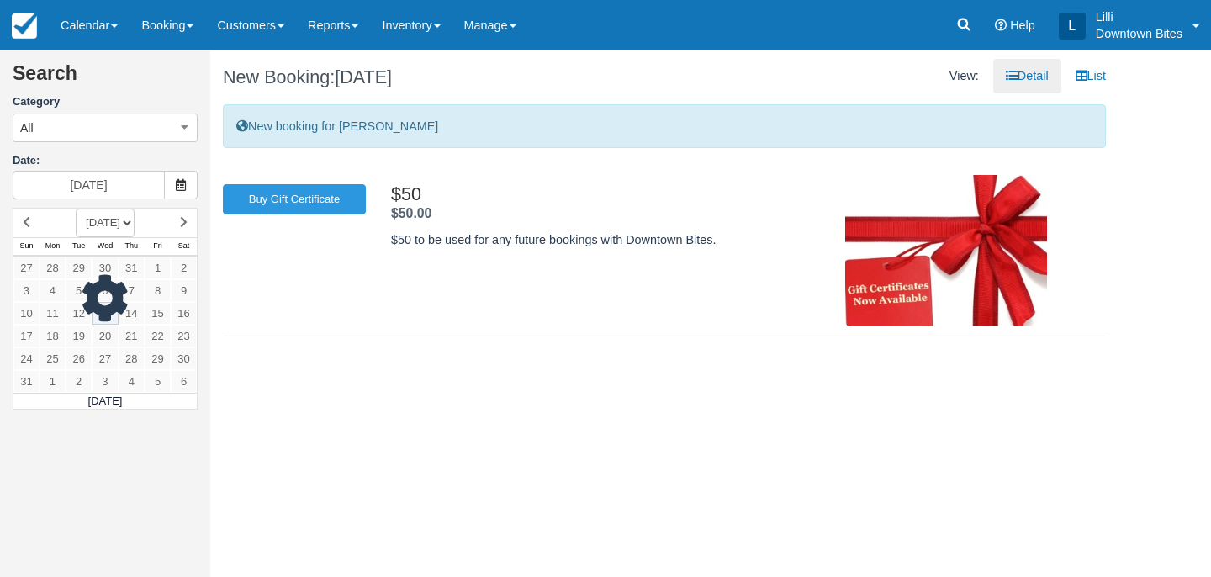
click at [24, 334] on div at bounding box center [105, 309] width 185 height 203
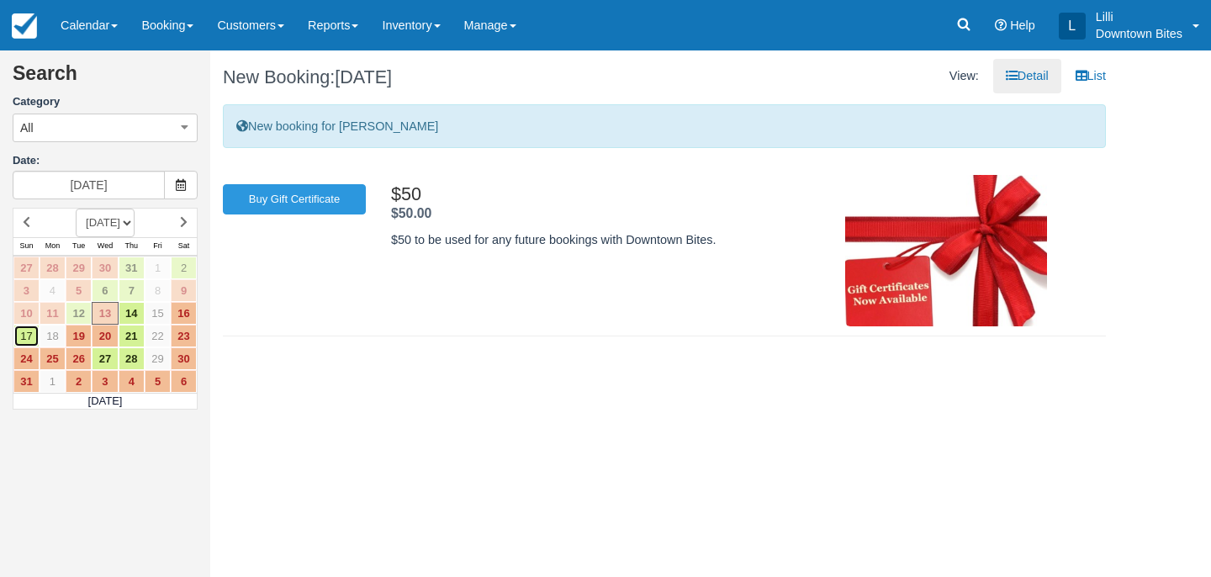
click at [24, 334] on link "17" at bounding box center [26, 336] width 26 height 23
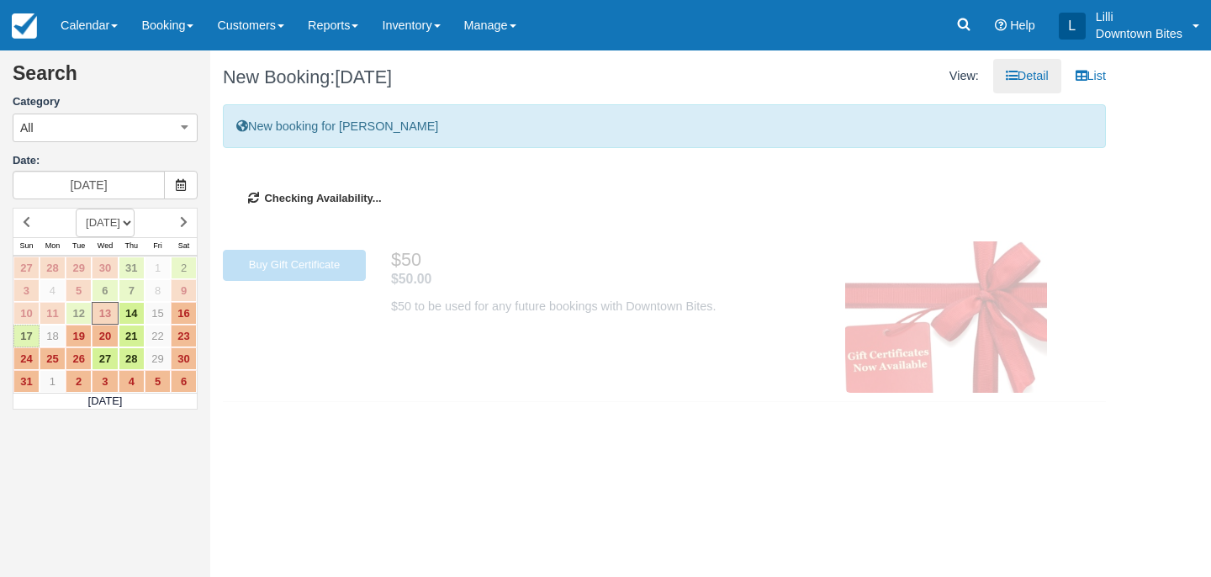
type input "[DATE]"
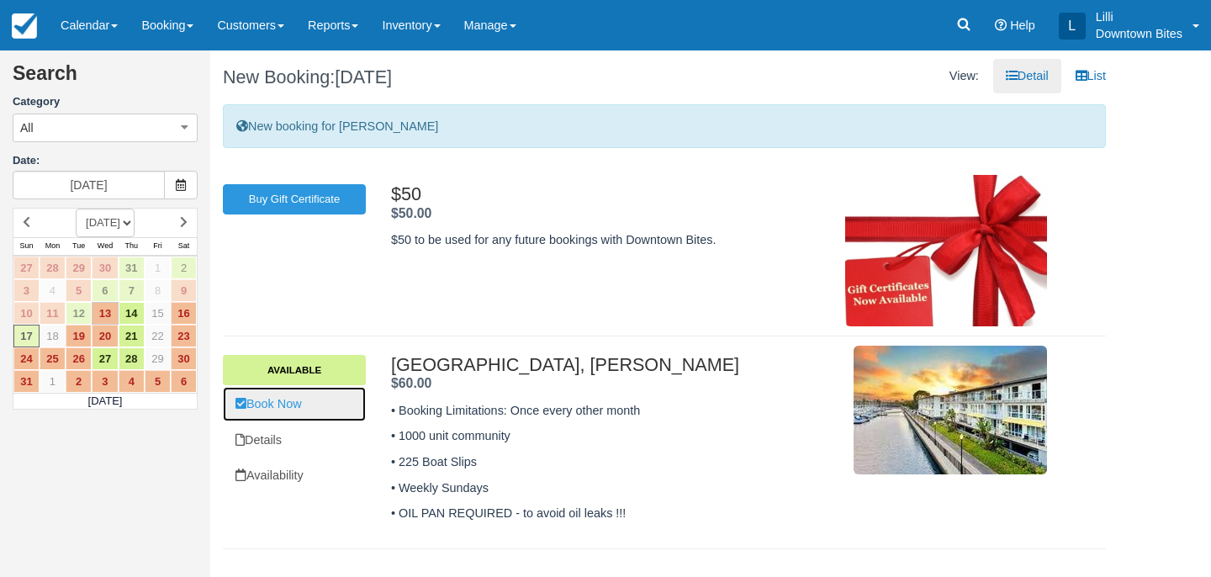
click at [265, 401] on link "Book Now" at bounding box center [294, 404] width 143 height 34
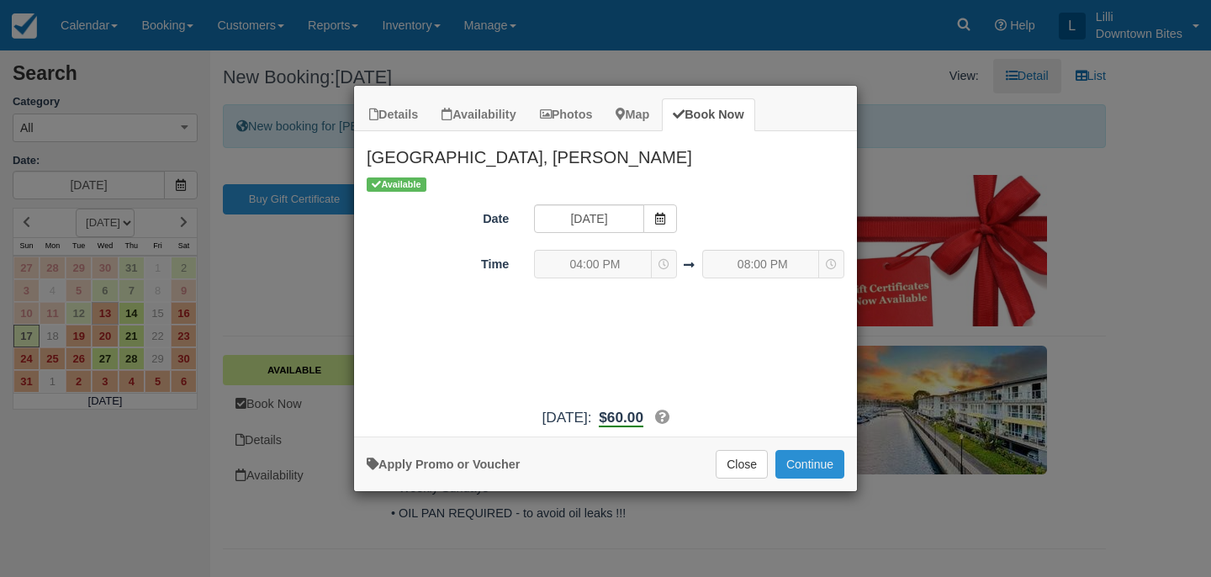
click at [823, 462] on button "Continue" at bounding box center [809, 464] width 69 height 29
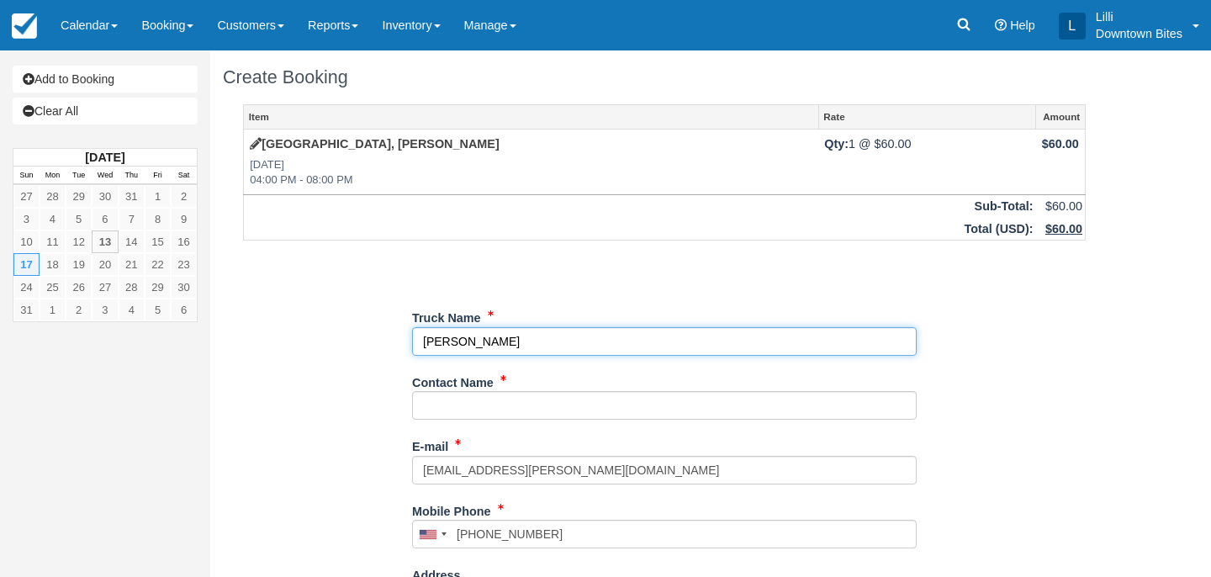
drag, startPoint x: 524, startPoint y: 338, endPoint x: 370, endPoint y: 337, distance: 153.9
click at [368, 337] on div "Item Rate Amount Marina Harbor, Marina Del Rey - Dinner Sun Aug 17, 2025 04:00 …" at bounding box center [664, 534] width 883 height 860
type input "[PERSON_NAME]'s"
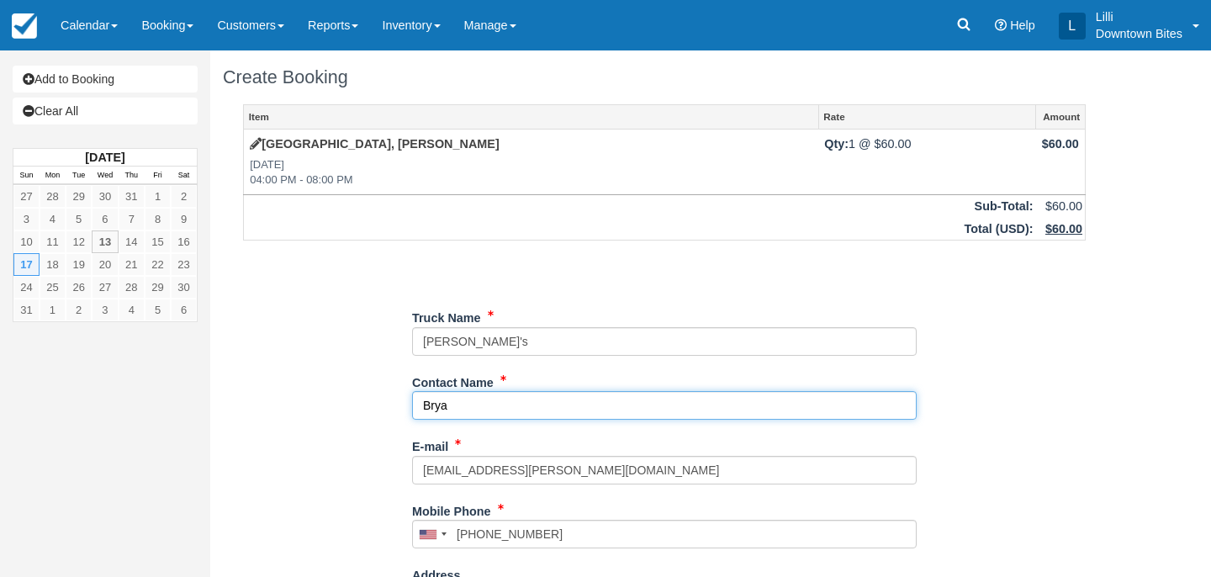
type input "[PERSON_NAME]"
type input "+15624999632"
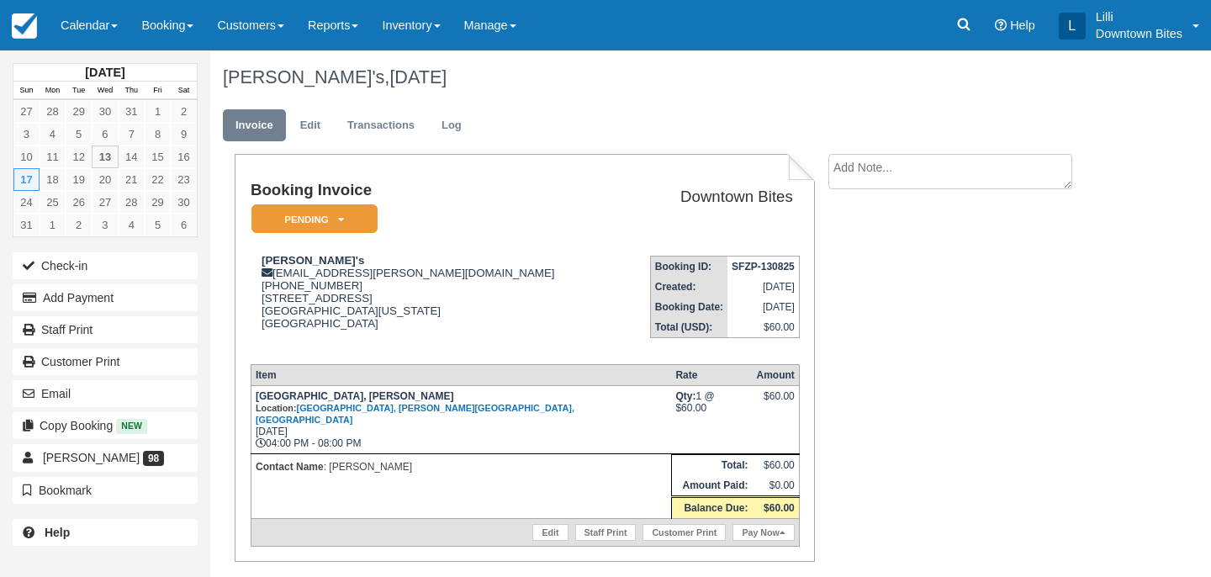
click at [841, 173] on textarea at bounding box center [950, 171] width 244 height 35
type textarea "Covering for Arenita's"
click at [921, 262] on input "Show on invoice" at bounding box center [921, 264] width 11 height 11
checkbox input "true"
click at [890, 265] on button "Create" at bounding box center [866, 267] width 76 height 29
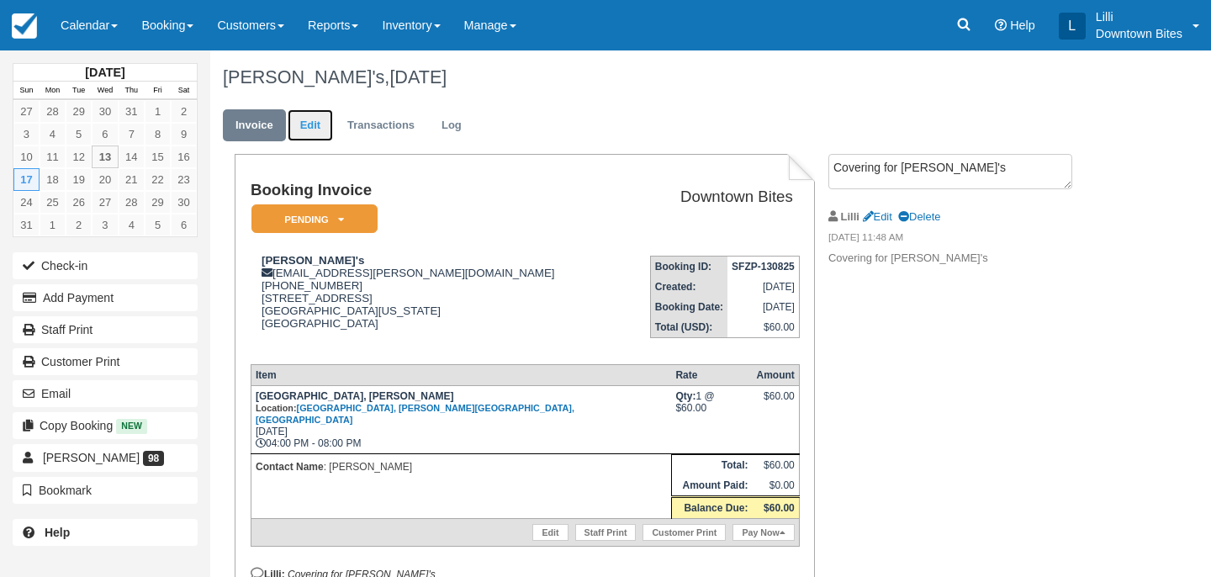
click at [304, 131] on link "Edit" at bounding box center [310, 125] width 45 height 33
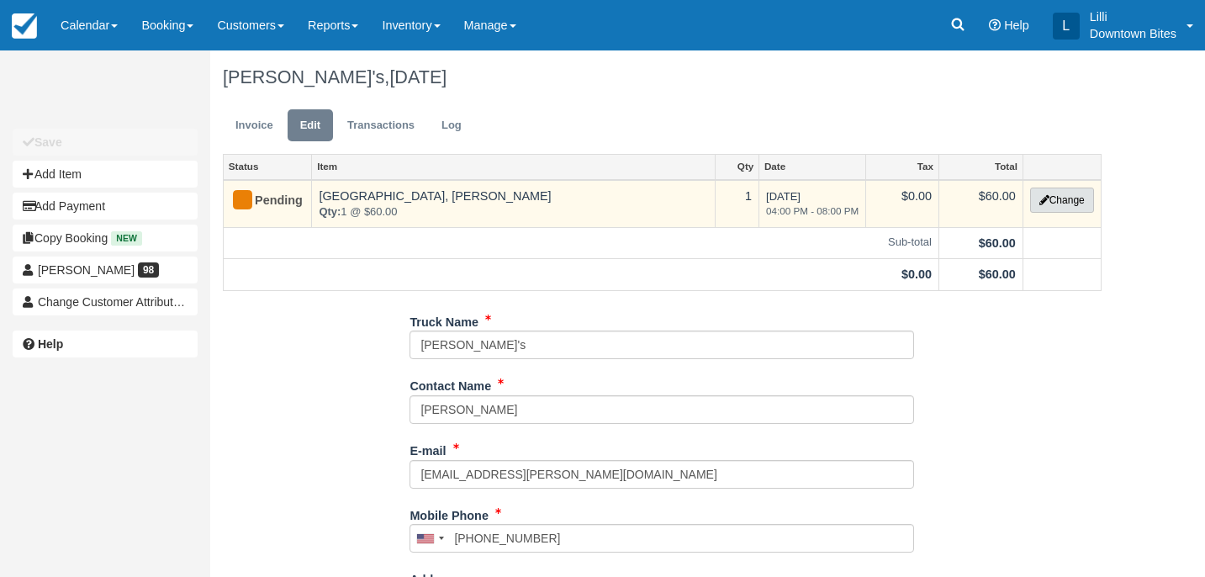
click at [1050, 200] on button "Change" at bounding box center [1062, 199] width 64 height 25
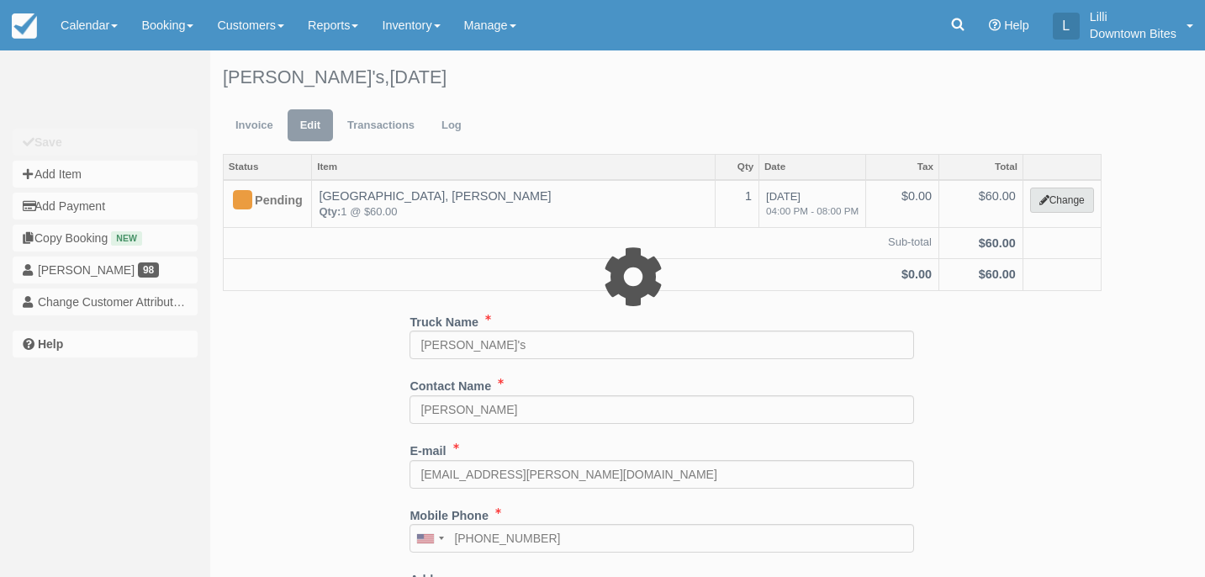
select select "2"
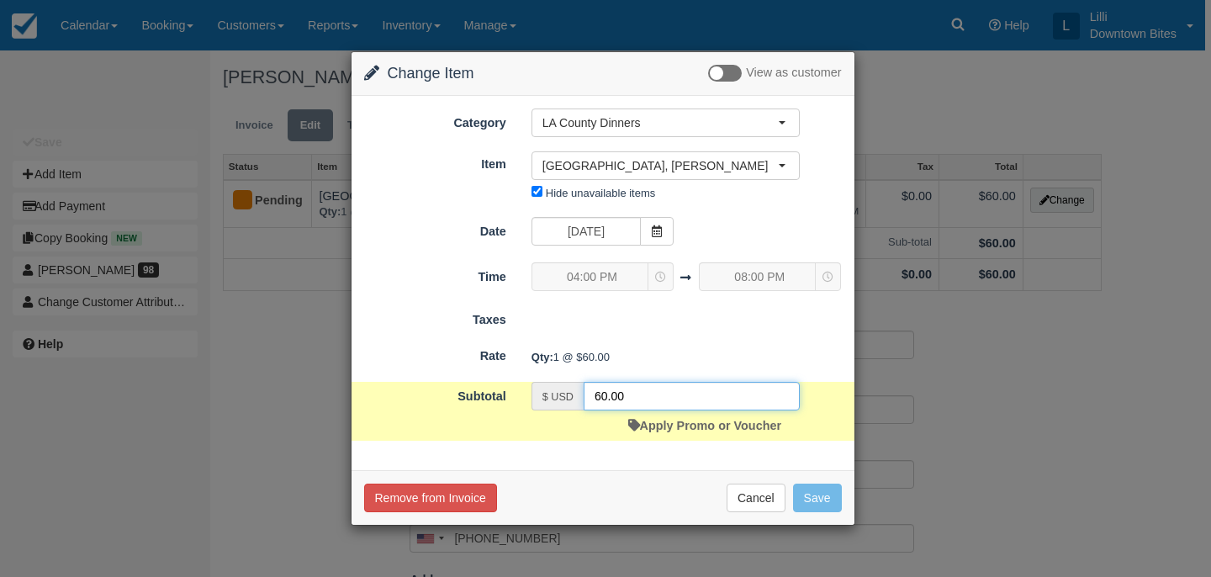
click at [607, 395] on input "60.00" at bounding box center [691, 396] width 216 height 29
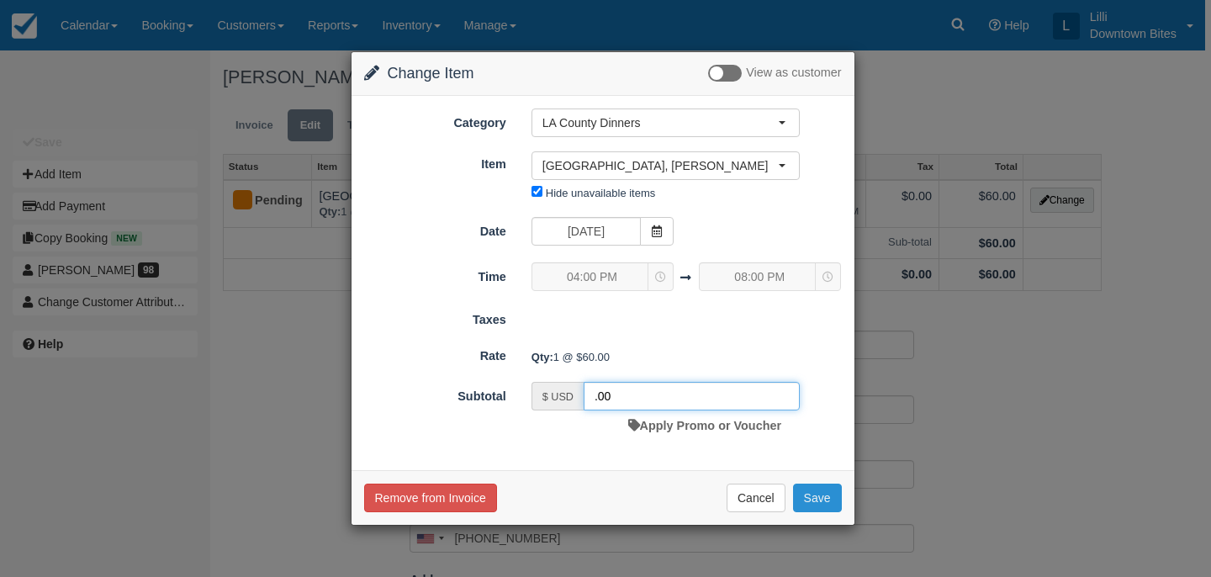
type input ".00"
click at [823, 502] on button "Save" at bounding box center [817, 497] width 49 height 29
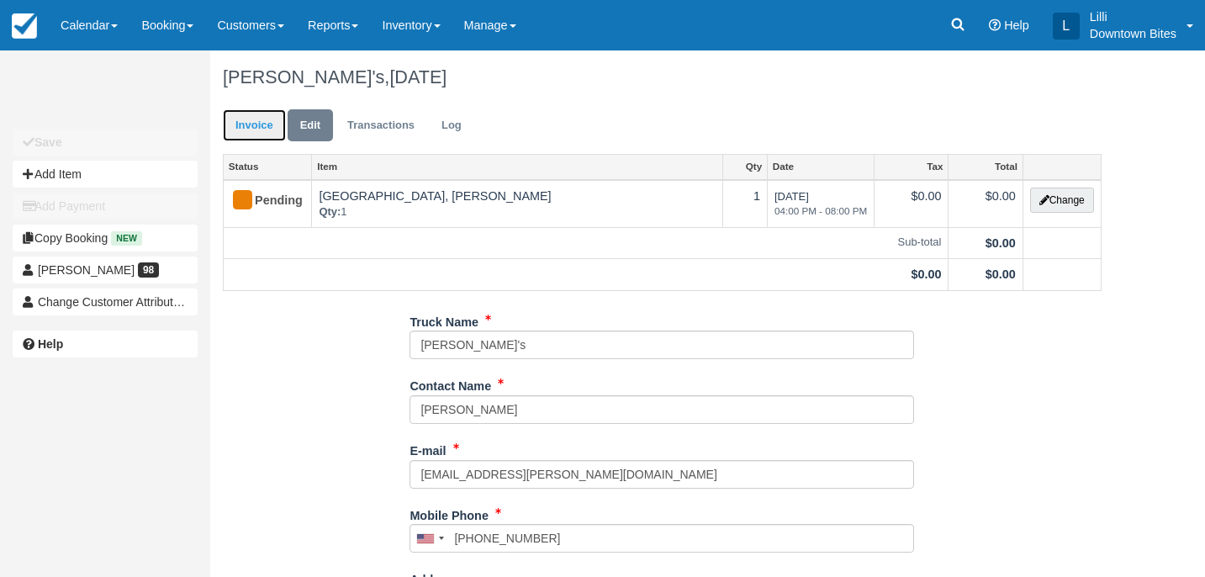
click at [247, 116] on link "Invoice" at bounding box center [254, 125] width 63 height 33
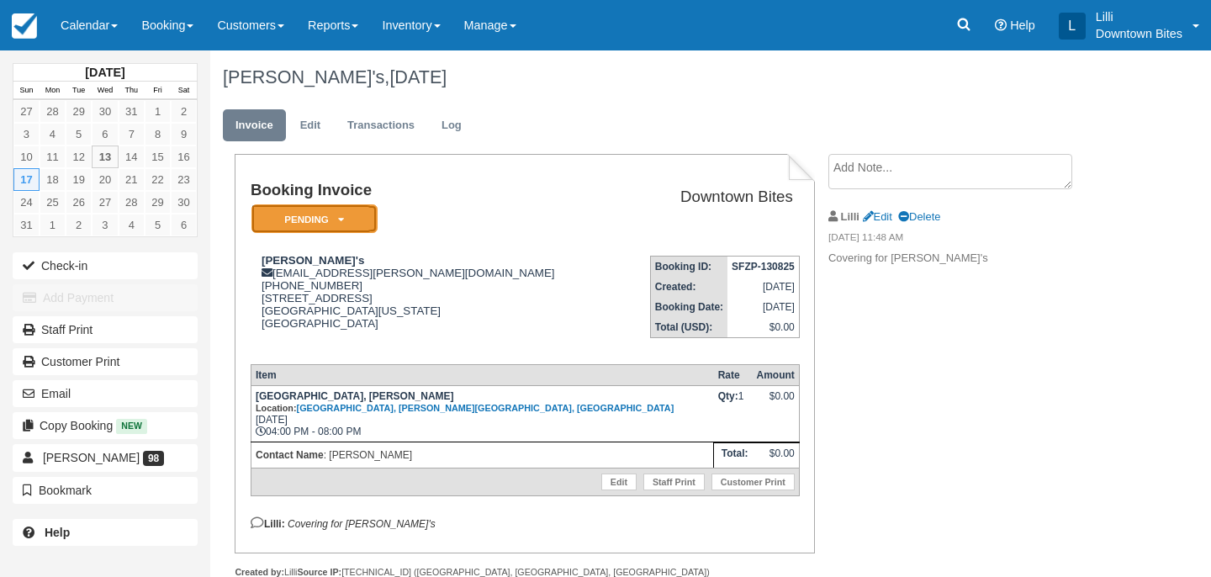
click at [366, 215] on em "Pending" at bounding box center [314, 218] width 126 height 29
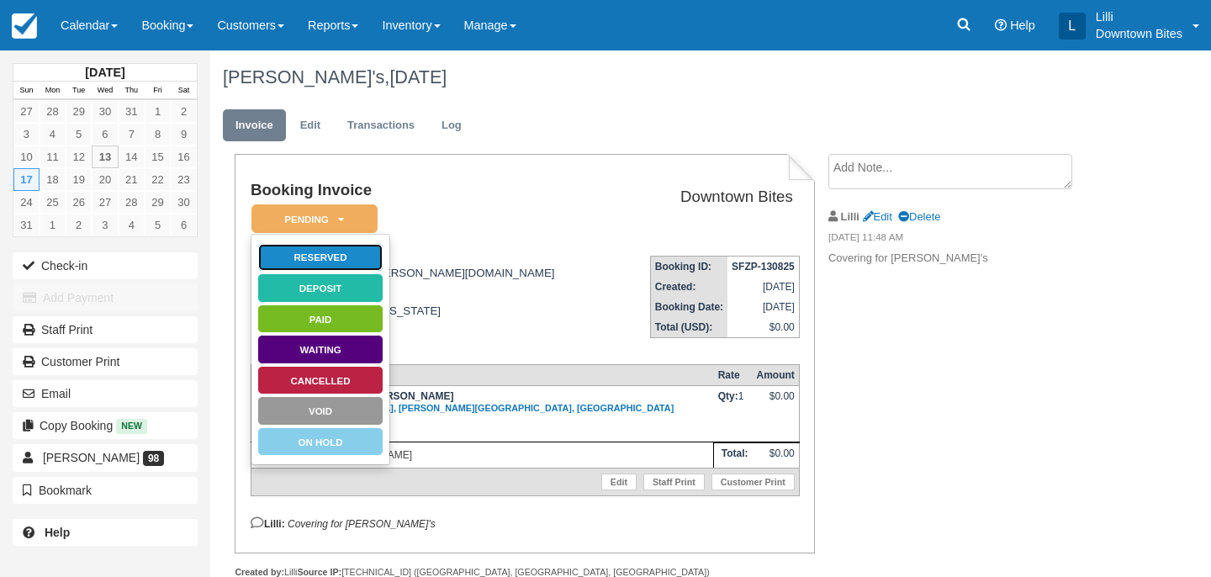
click at [367, 251] on link "Reserved" at bounding box center [320, 257] width 126 height 29
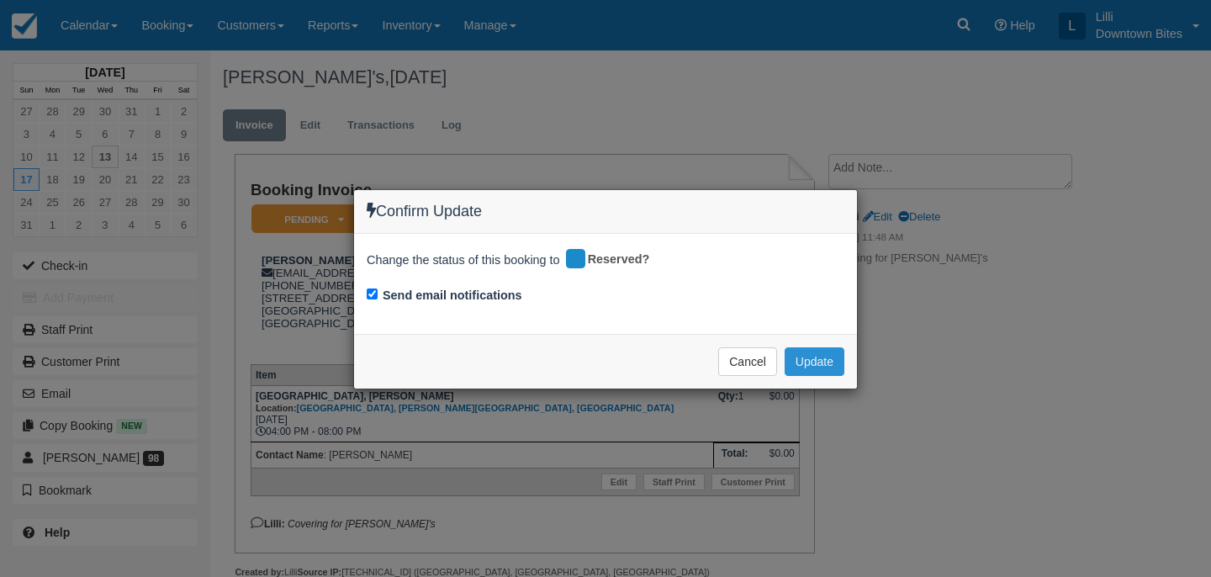
click at [830, 363] on button "Update" at bounding box center [814, 361] width 60 height 29
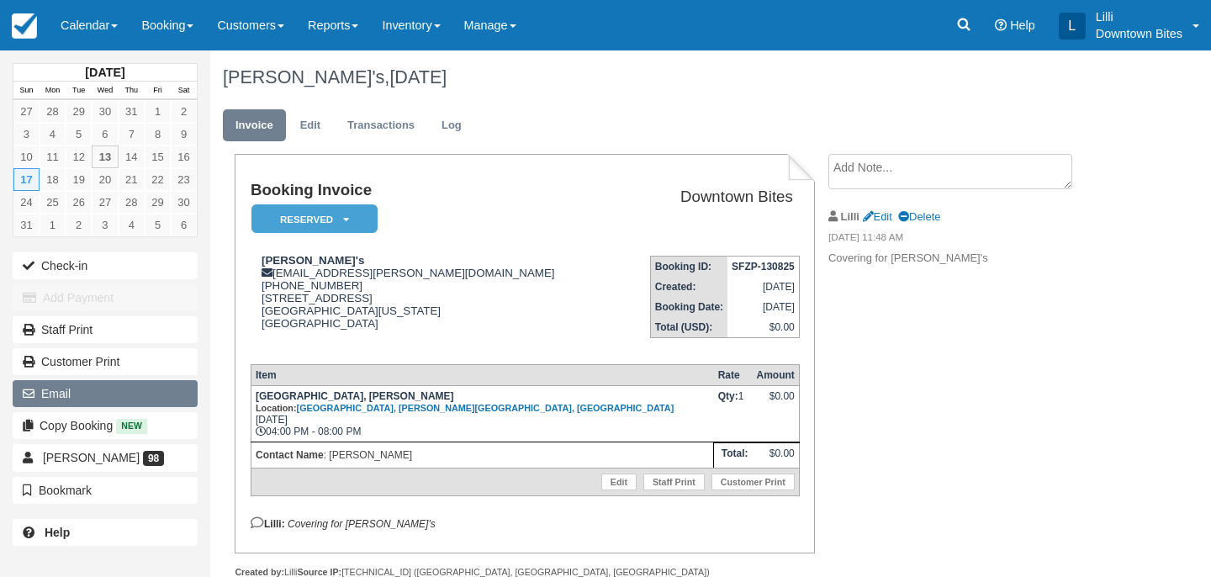
click at [118, 407] on button "Email" at bounding box center [105, 393] width 185 height 27
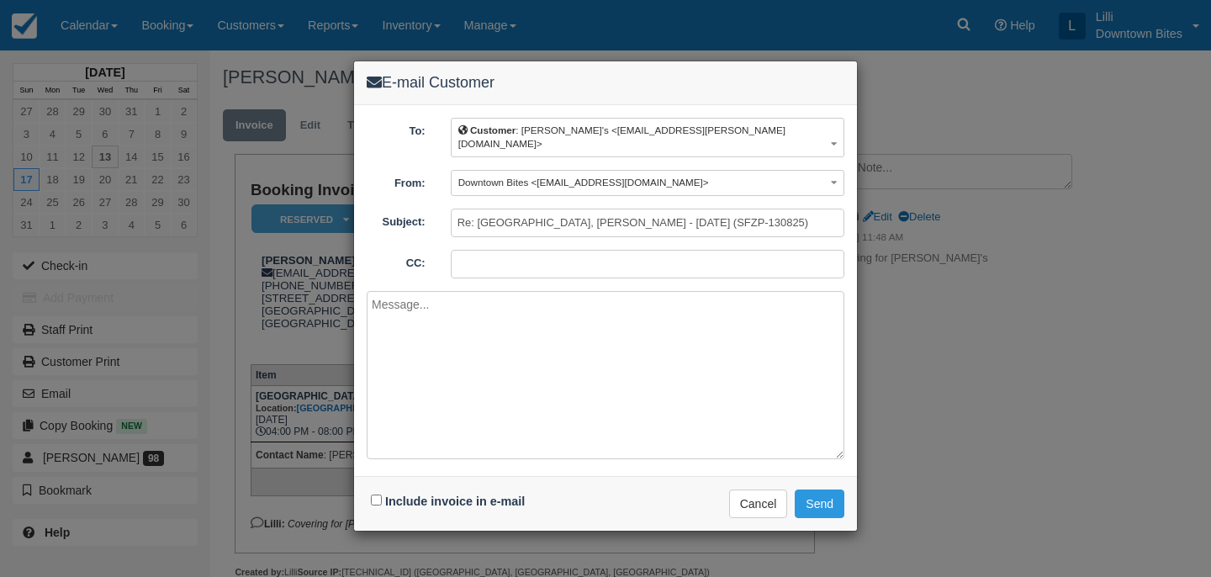
click at [530, 250] on input "CC:" at bounding box center [647, 264] width 393 height 29
paste input "lizzie1869@yahoo.com"
click at [574, 250] on input "lilli@downtownbites.com;lizzie1869@yahoo.com" at bounding box center [647, 264] width 393 height 29
type input "lilli@downtownbites.com; lizzie1869@yahoo.com"
click at [401, 312] on textarea at bounding box center [606, 375] width 478 height 168
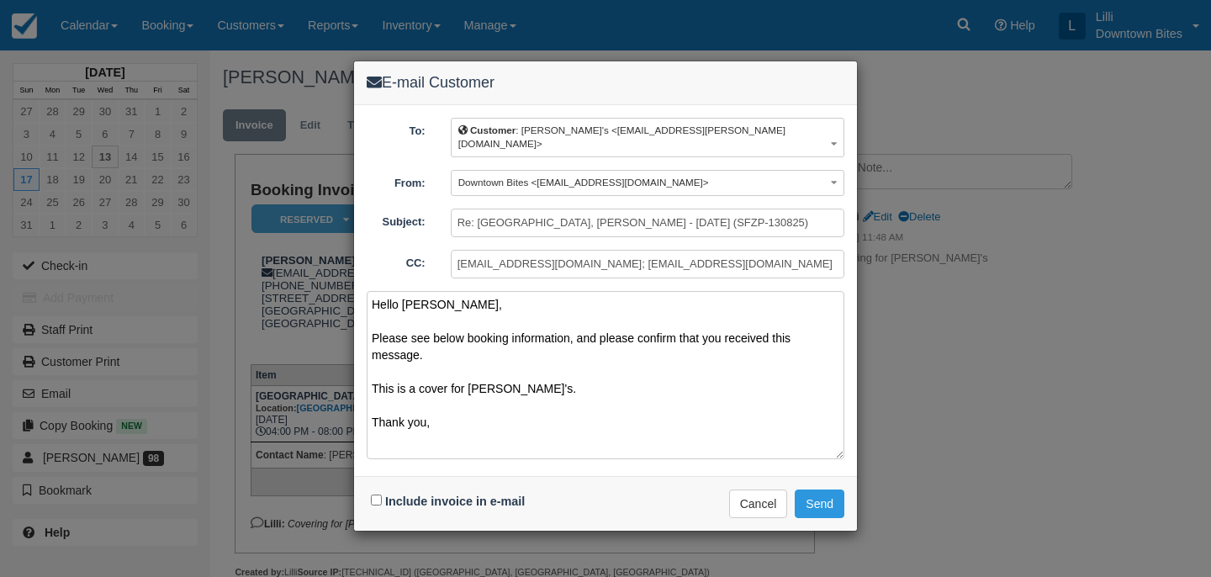
type textarea "Hello Bryan, Please see below booking information, and please confirm that you …"
click at [376, 494] on input "Include invoice in e-mail" at bounding box center [376, 499] width 11 height 11
checkbox input "true"
click at [830, 489] on button "Send" at bounding box center [819, 503] width 50 height 29
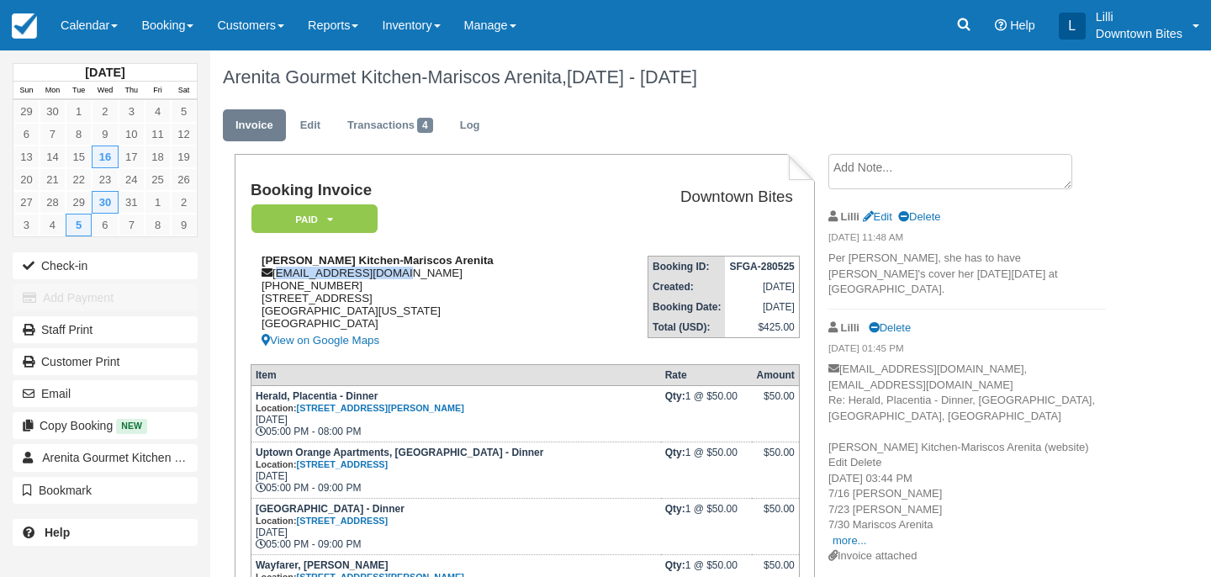
drag, startPoint x: 422, startPoint y: 277, endPoint x: 275, endPoint y: 277, distance: 147.1
click at [275, 277] on div "[PERSON_NAME] Kitchen-Mariscos Arenita [EMAIL_ADDRESS][DOMAIN_NAME] [PHONE_NUMB…" at bounding box center [420, 302] width 338 height 97
copy div "[EMAIL_ADDRESS][DOMAIN_NAME]"
